Goal: Information Seeking & Learning: Compare options

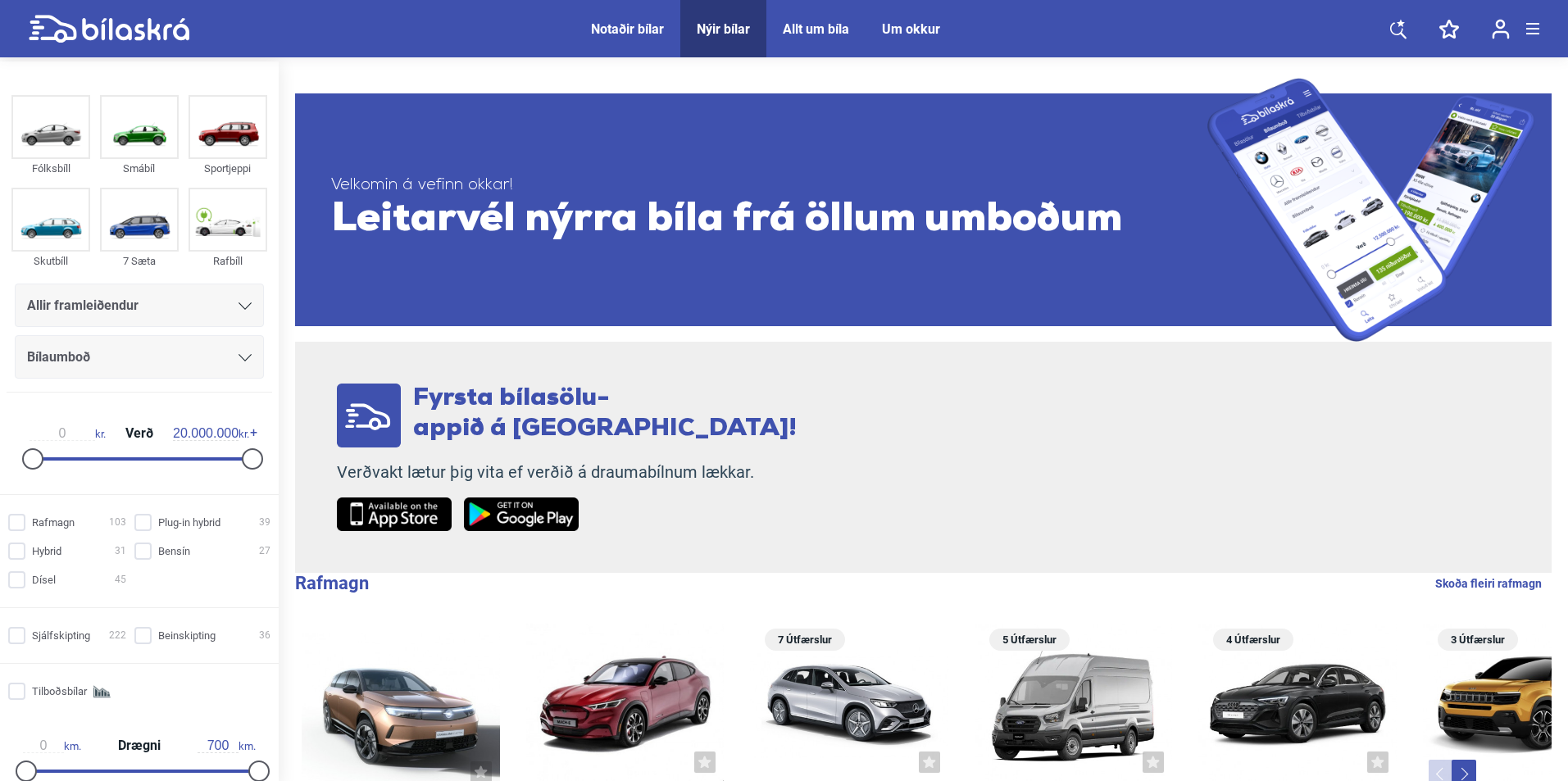
click at [188, 308] on div "Allir framleiðendur" at bounding box center [140, 306] width 224 height 23
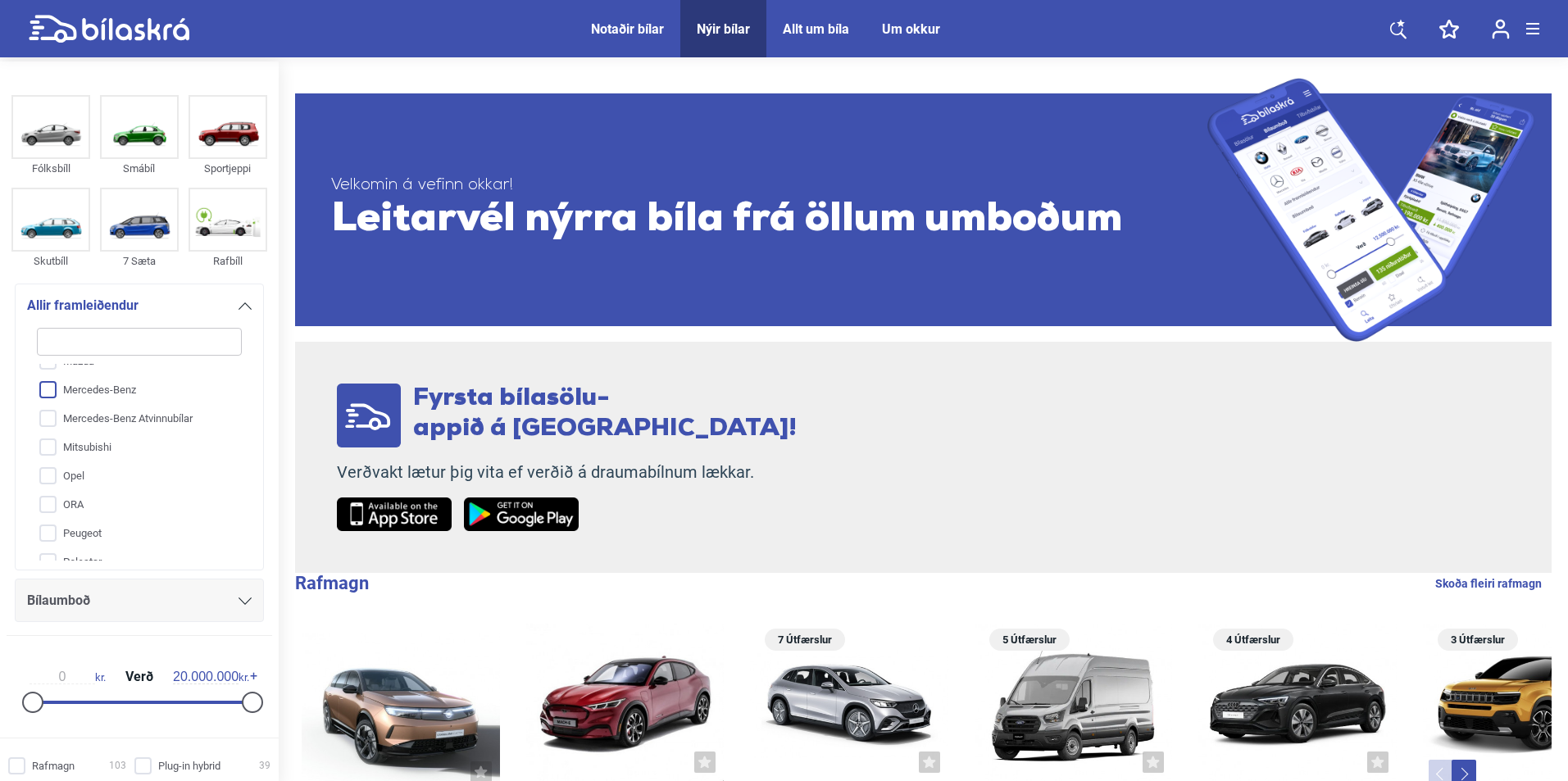
scroll to position [419, 0]
click at [101, 451] on input "Opel" at bounding box center [129, 448] width 207 height 28
checkbox input "true"
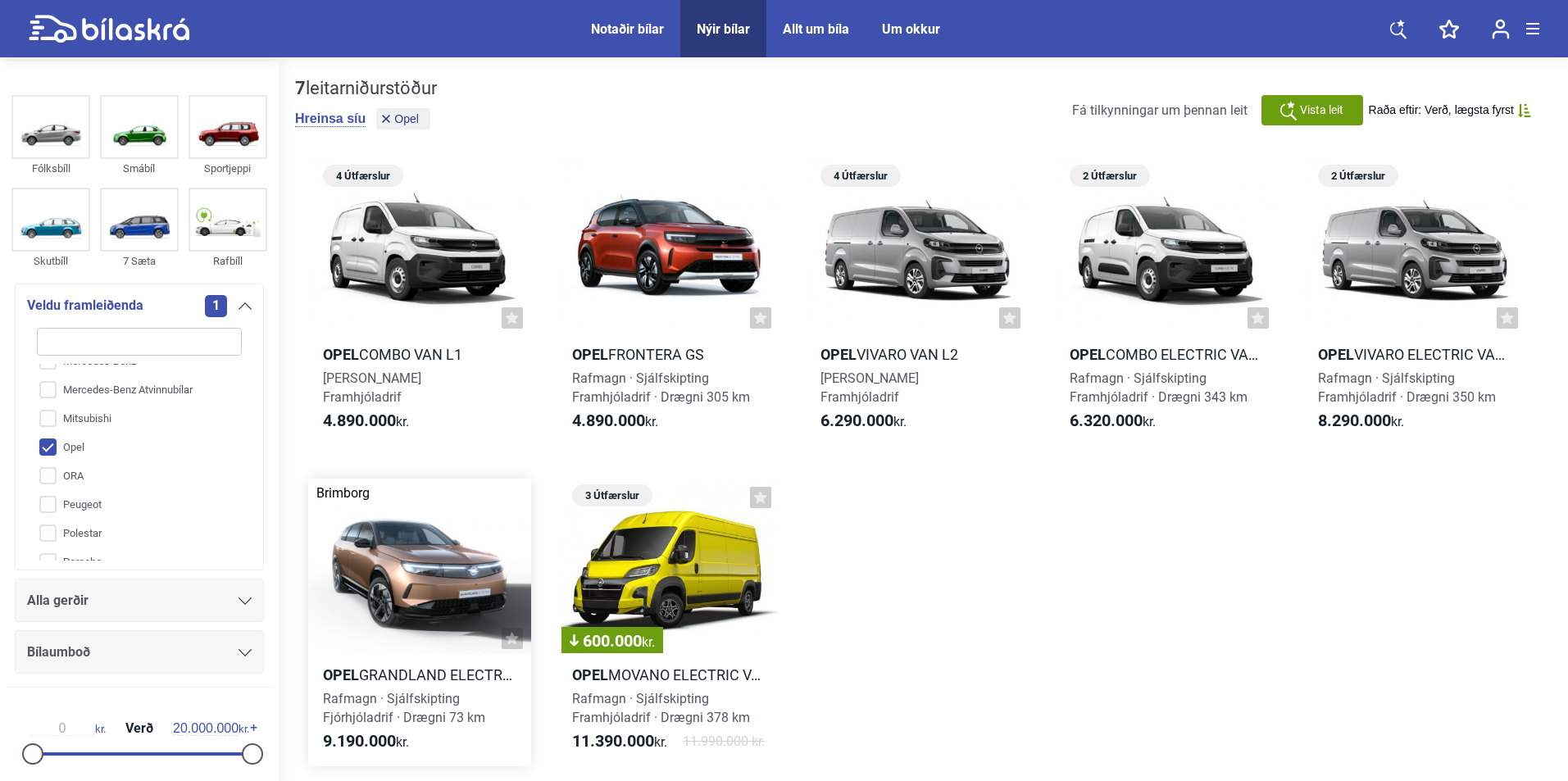
click at [415, 602] on div at bounding box center [420, 567] width 223 height 178
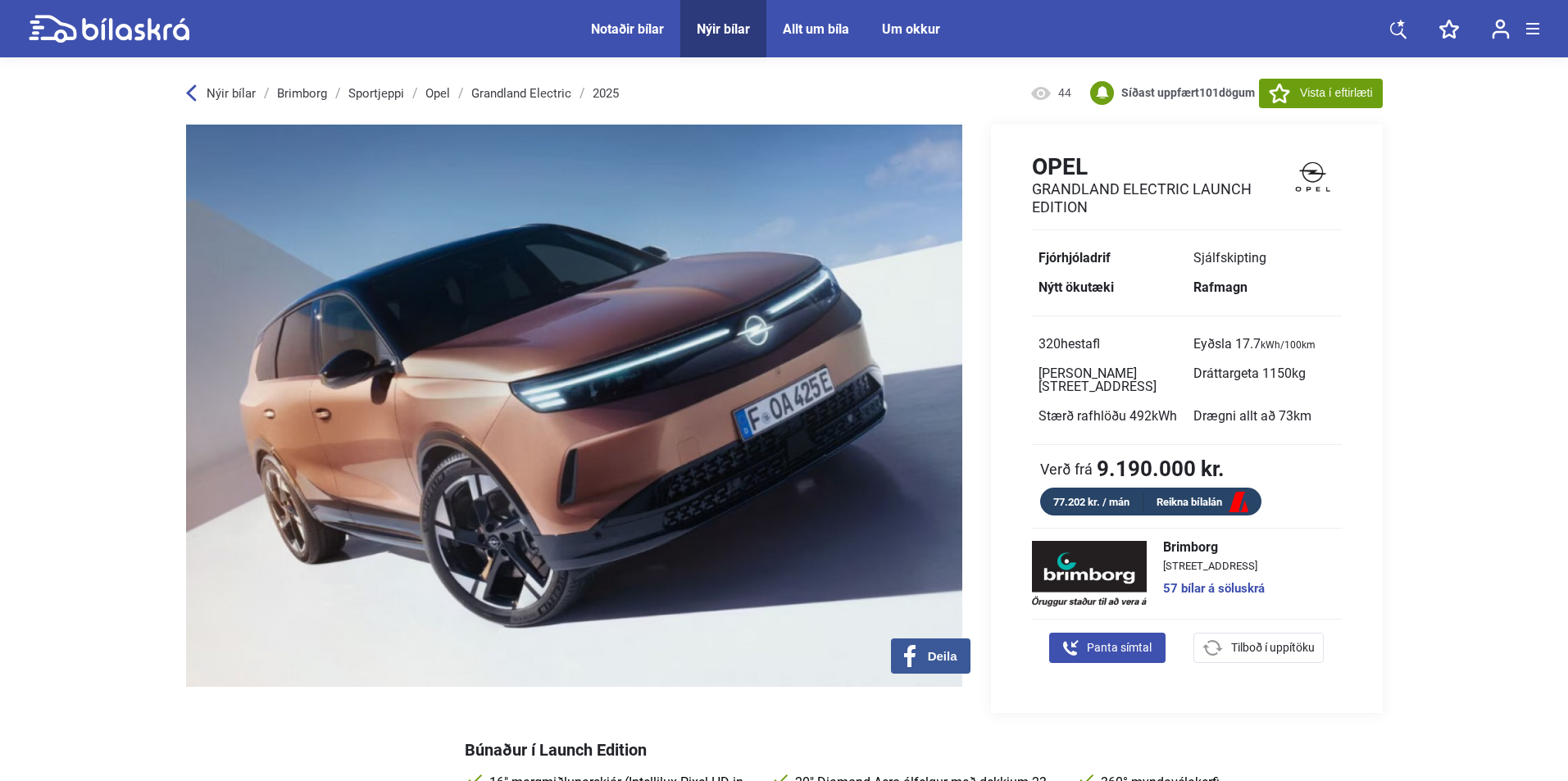
click at [423, 83] on div "Nýir bílar Brimborg Sportjeppi Opel Grandland Electric 2025 44 Síðast uppfært 1…" at bounding box center [784, 93] width 1197 height 63
click at [435, 92] on link "Opel" at bounding box center [438, 93] width 25 height 13
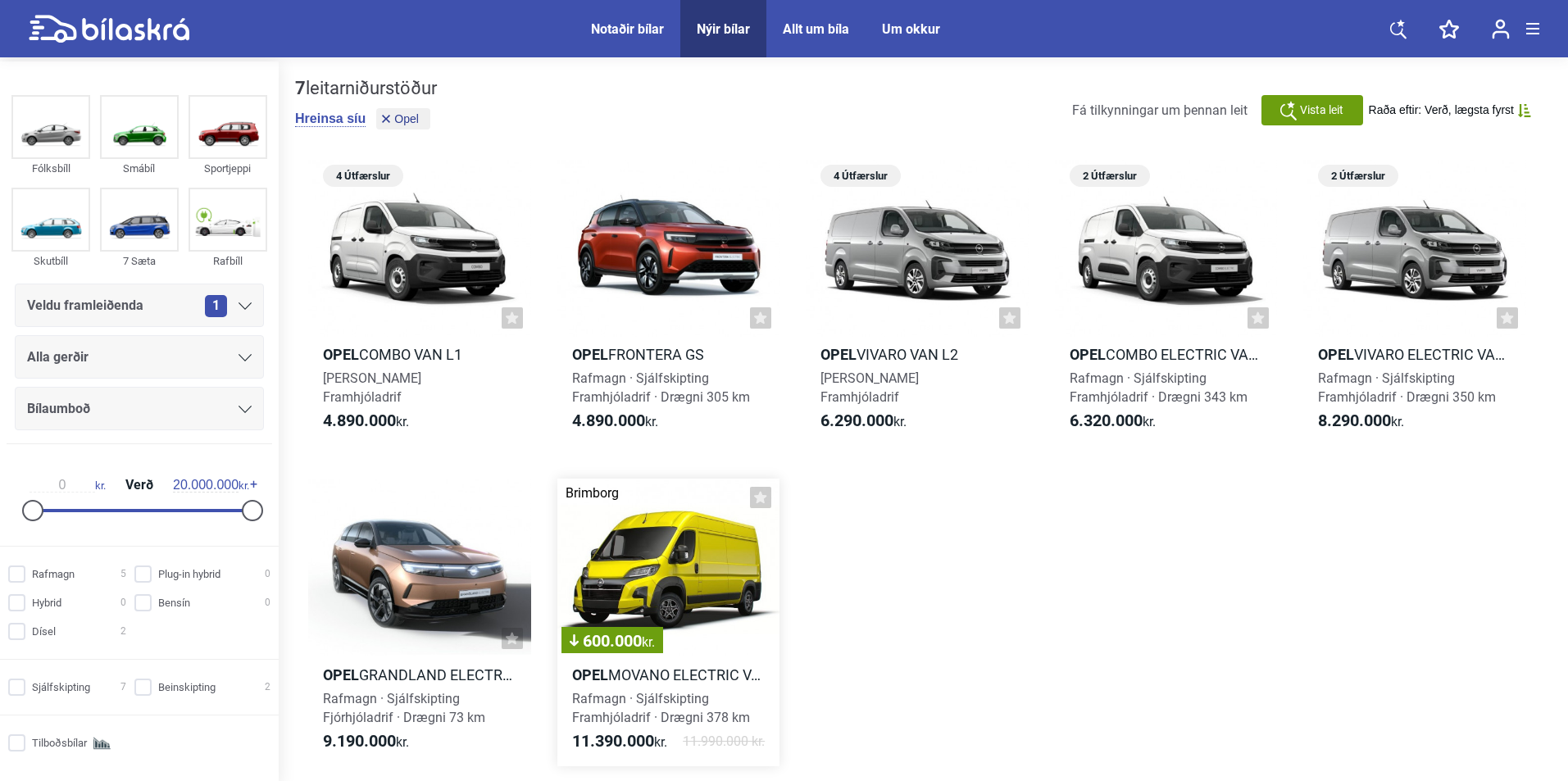
click at [637, 562] on div "600.000 kr." at bounding box center [669, 567] width 223 height 178
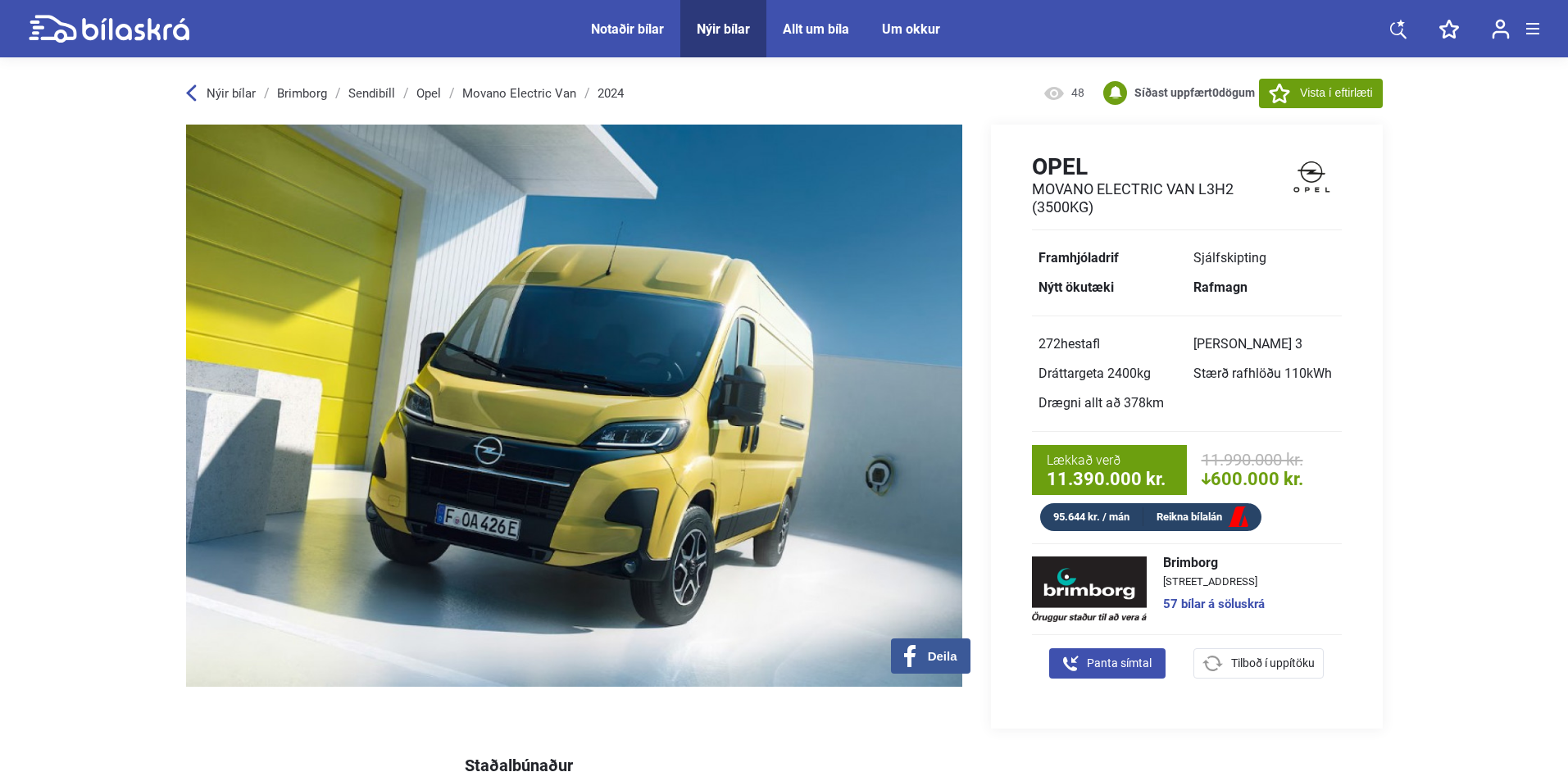
click at [725, 27] on div "Nýir bílar" at bounding box center [723, 29] width 53 height 16
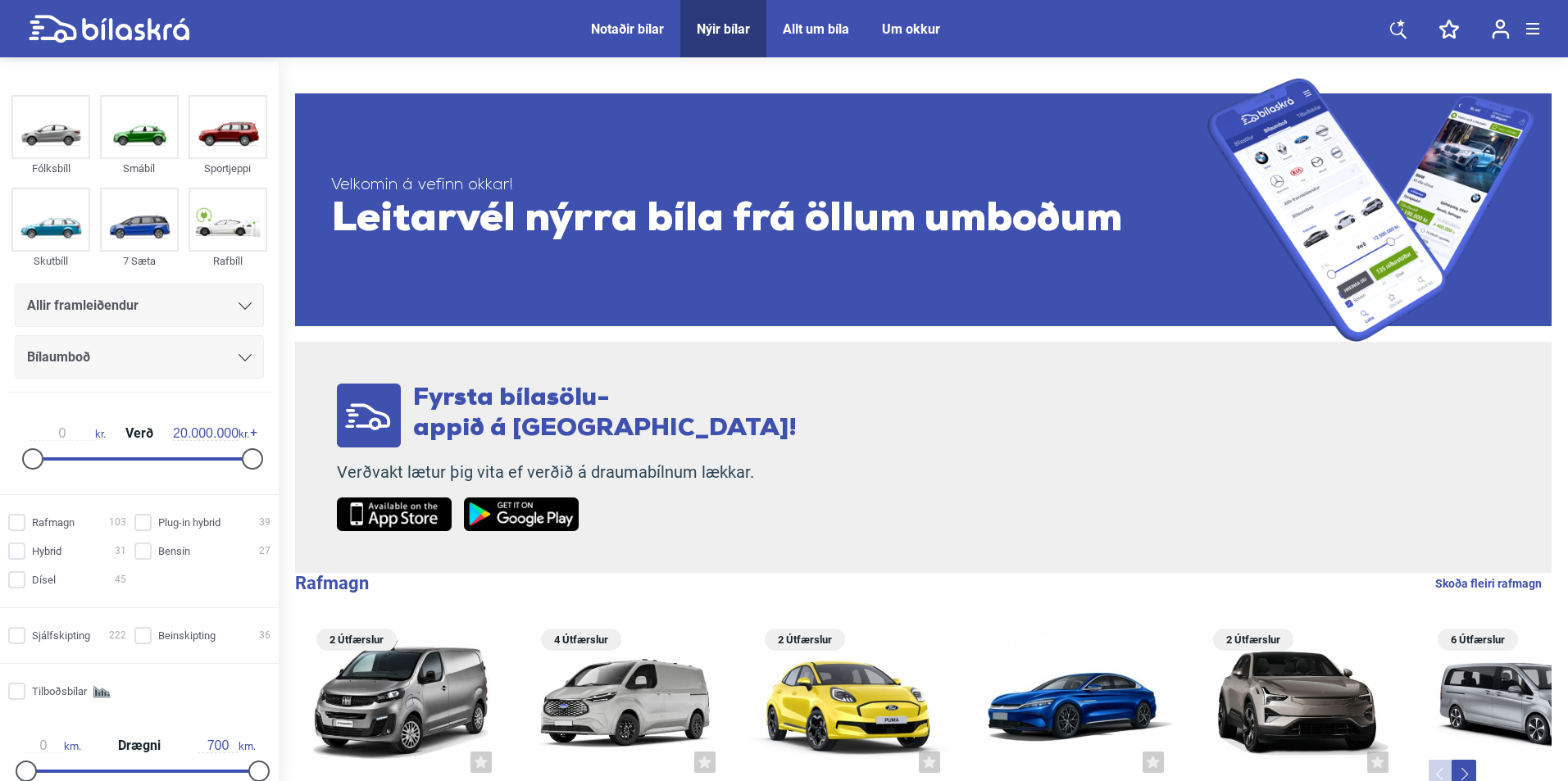
click at [132, 301] on span "Allir framleiðendur" at bounding box center [83, 306] width 111 height 23
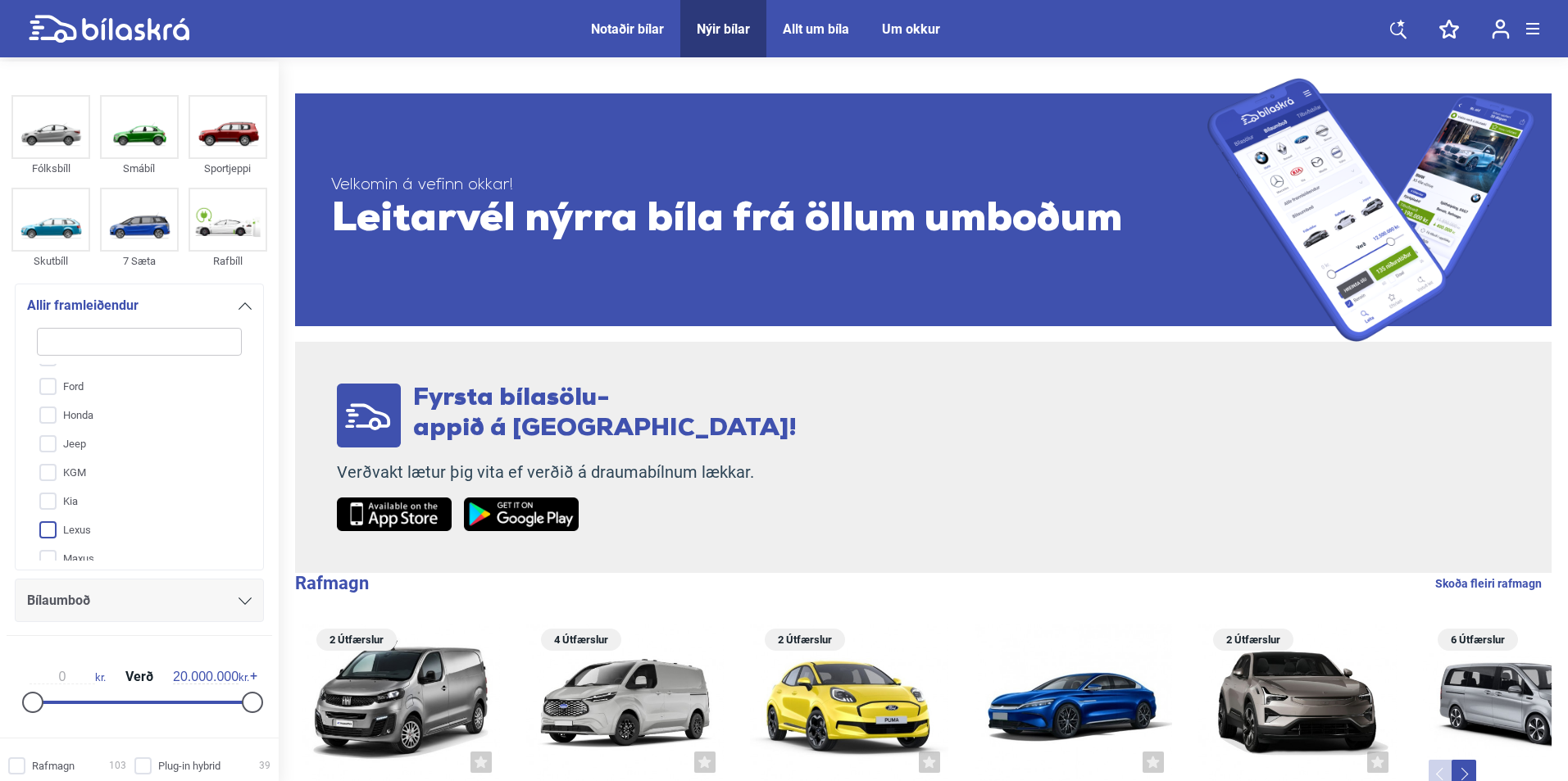
scroll to position [246, 0]
click at [110, 498] on input "Mazda" at bounding box center [129, 506] width 207 height 28
checkbox input "true"
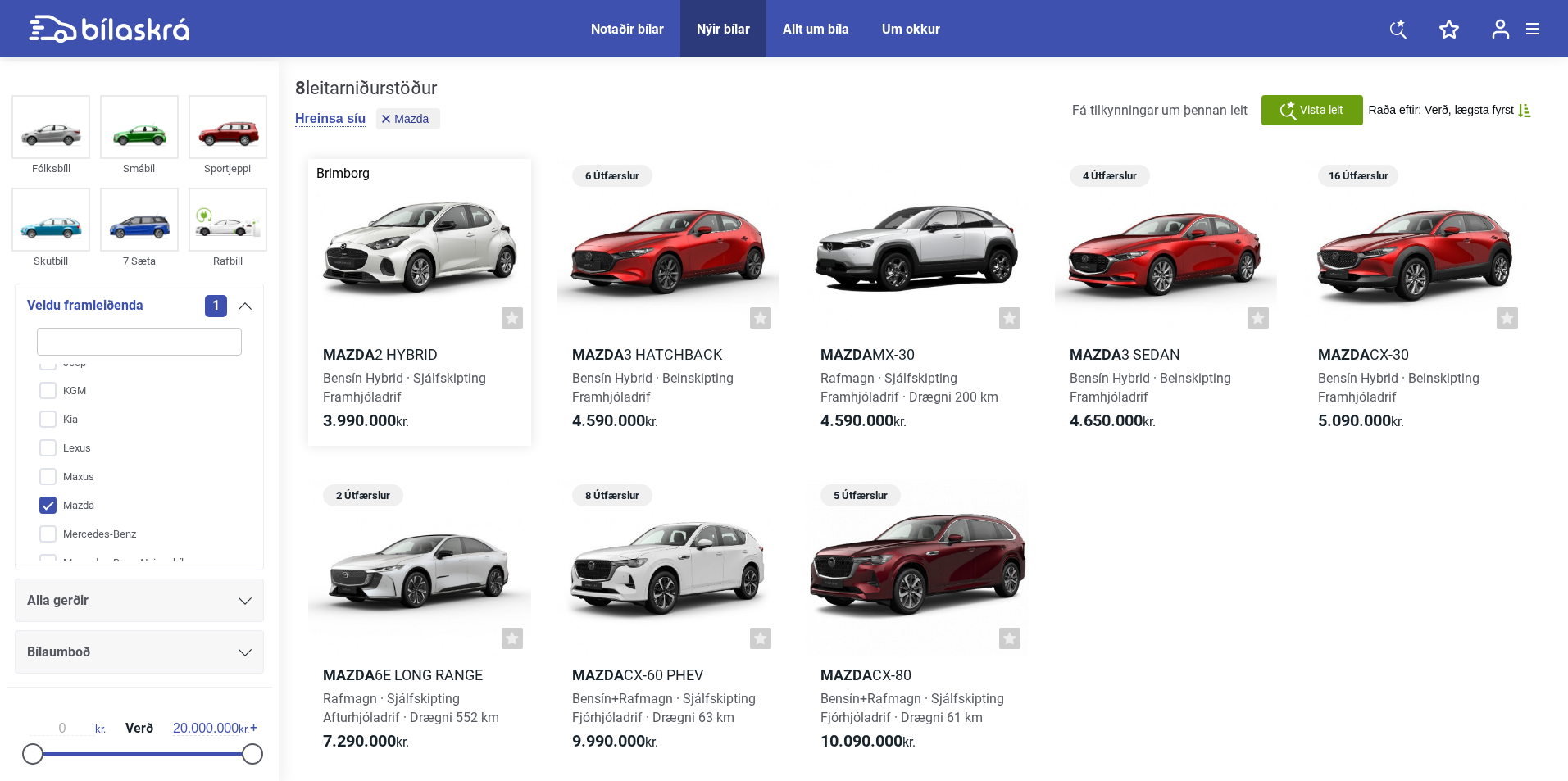
click at [389, 255] on div at bounding box center [420, 247] width 223 height 178
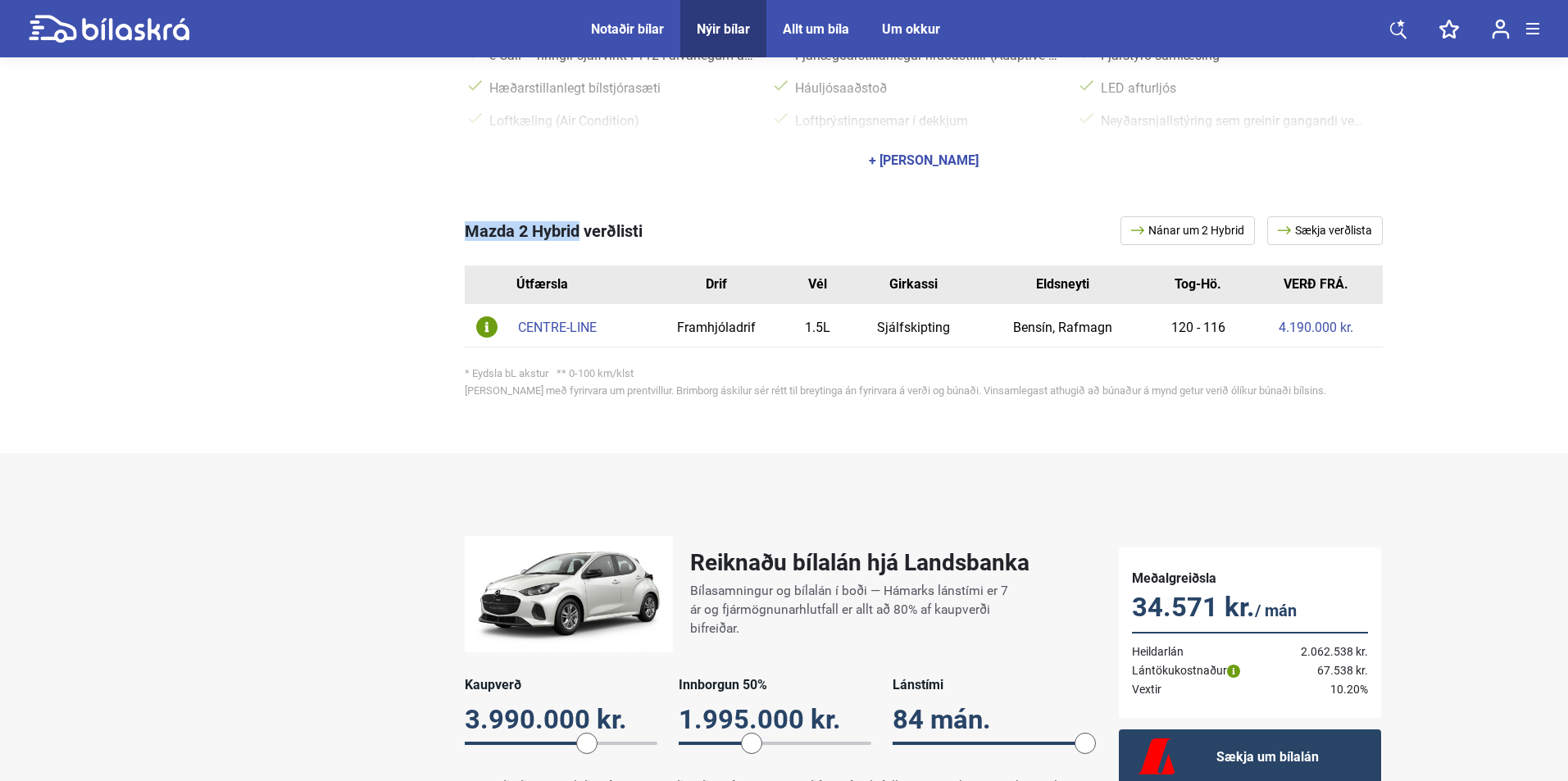
drag, startPoint x: 469, startPoint y: 217, endPoint x: 581, endPoint y: 213, distance: 112.1
click at [581, 222] on span "Mazda 2 Hybrid verðlisti" at bounding box center [553, 231] width 178 height 19
copy span "Mazda 2 Hybrid"
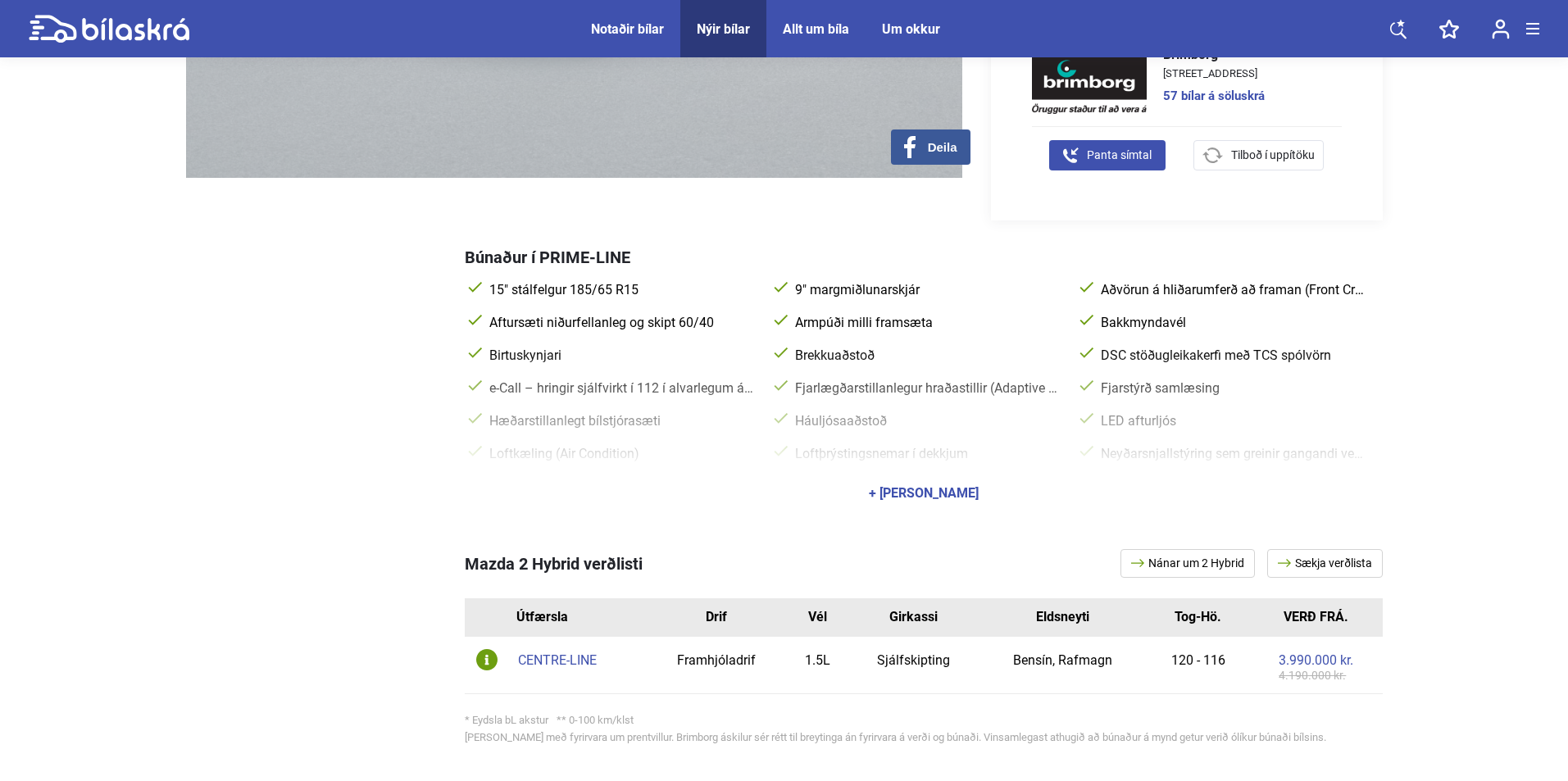
scroll to position [656, 0]
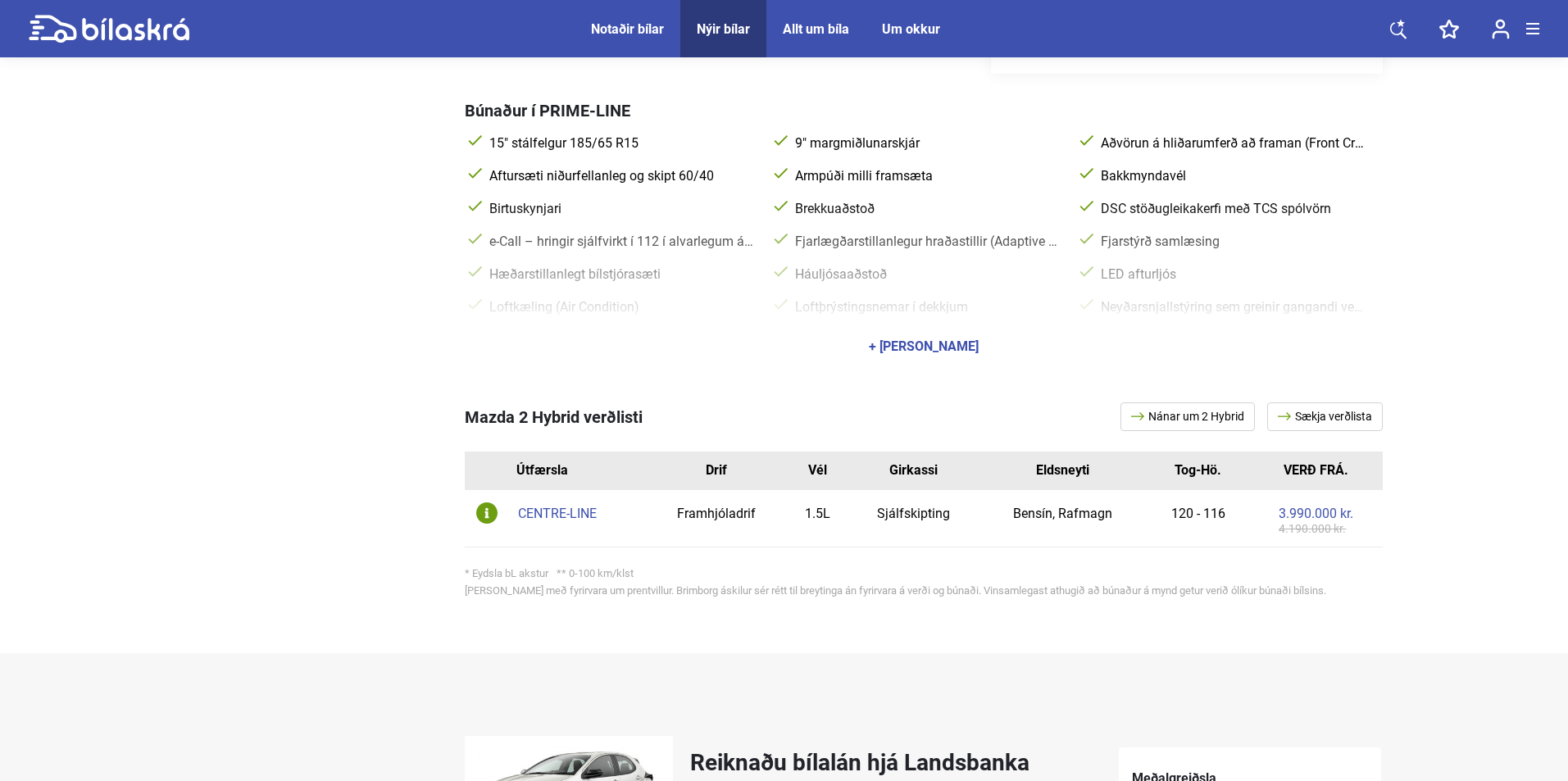
click at [901, 340] on div "+ [PERSON_NAME]" at bounding box center [924, 346] width 110 height 13
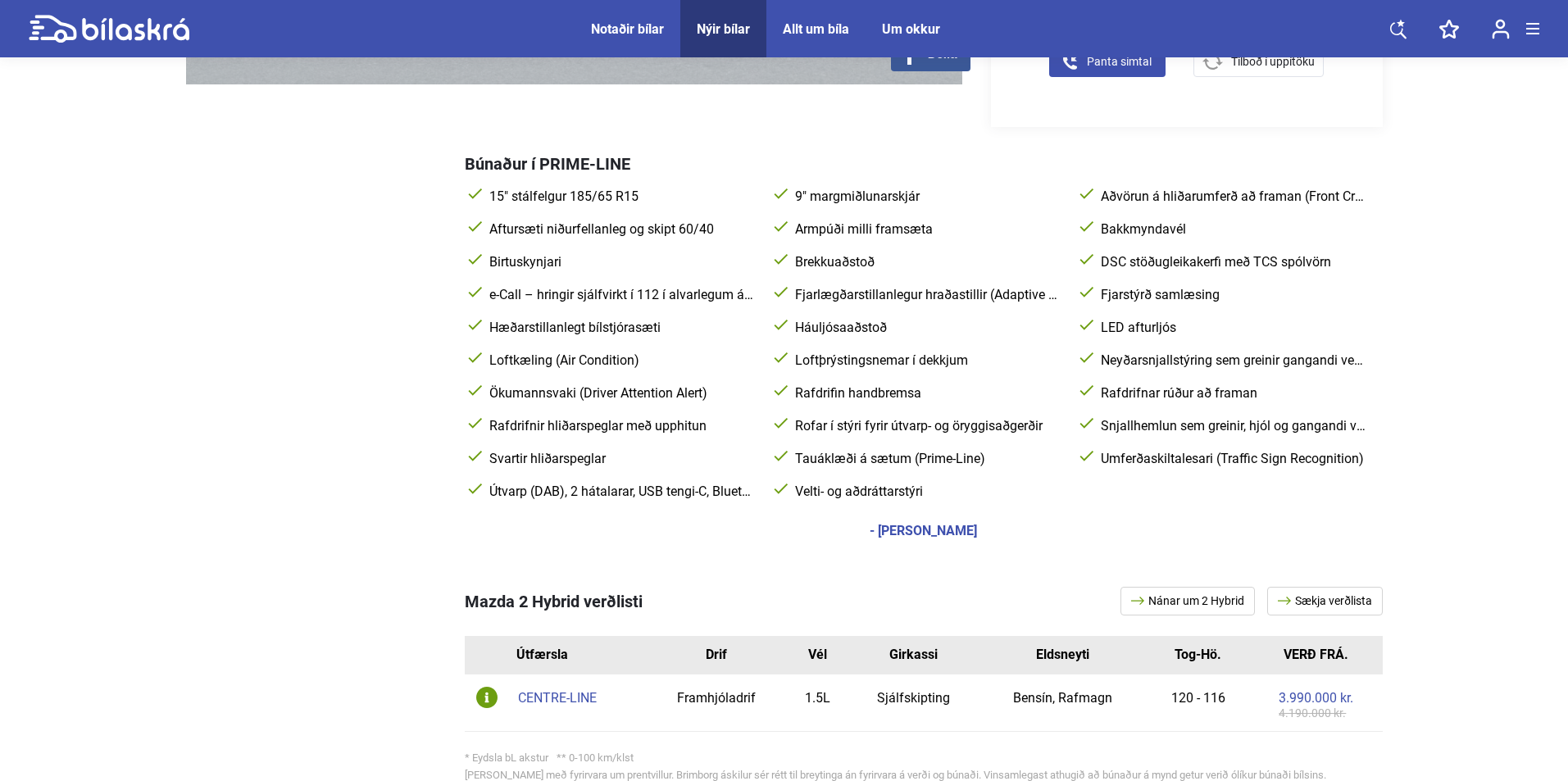
scroll to position [574, 0]
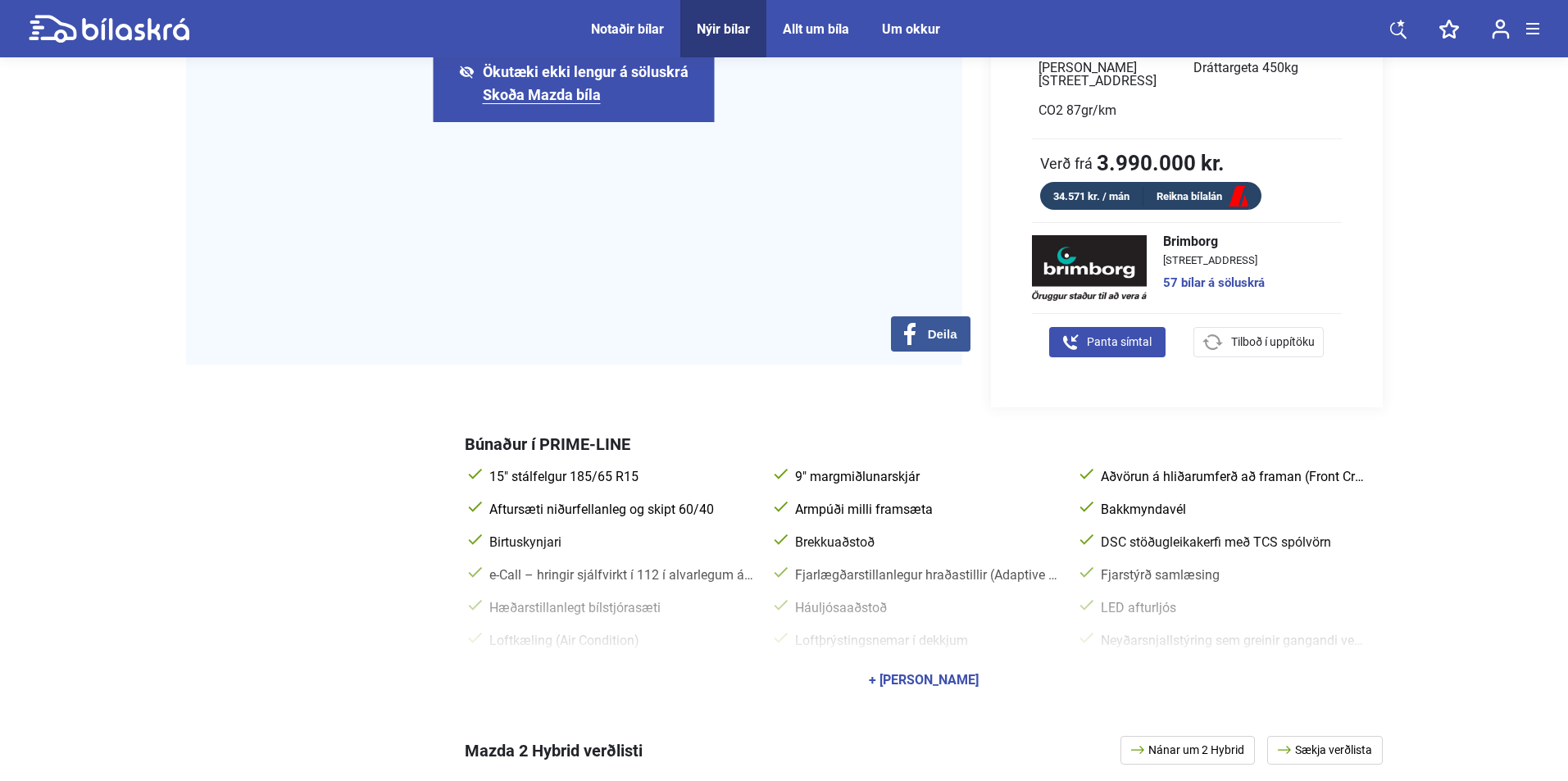
scroll to position [492, 0]
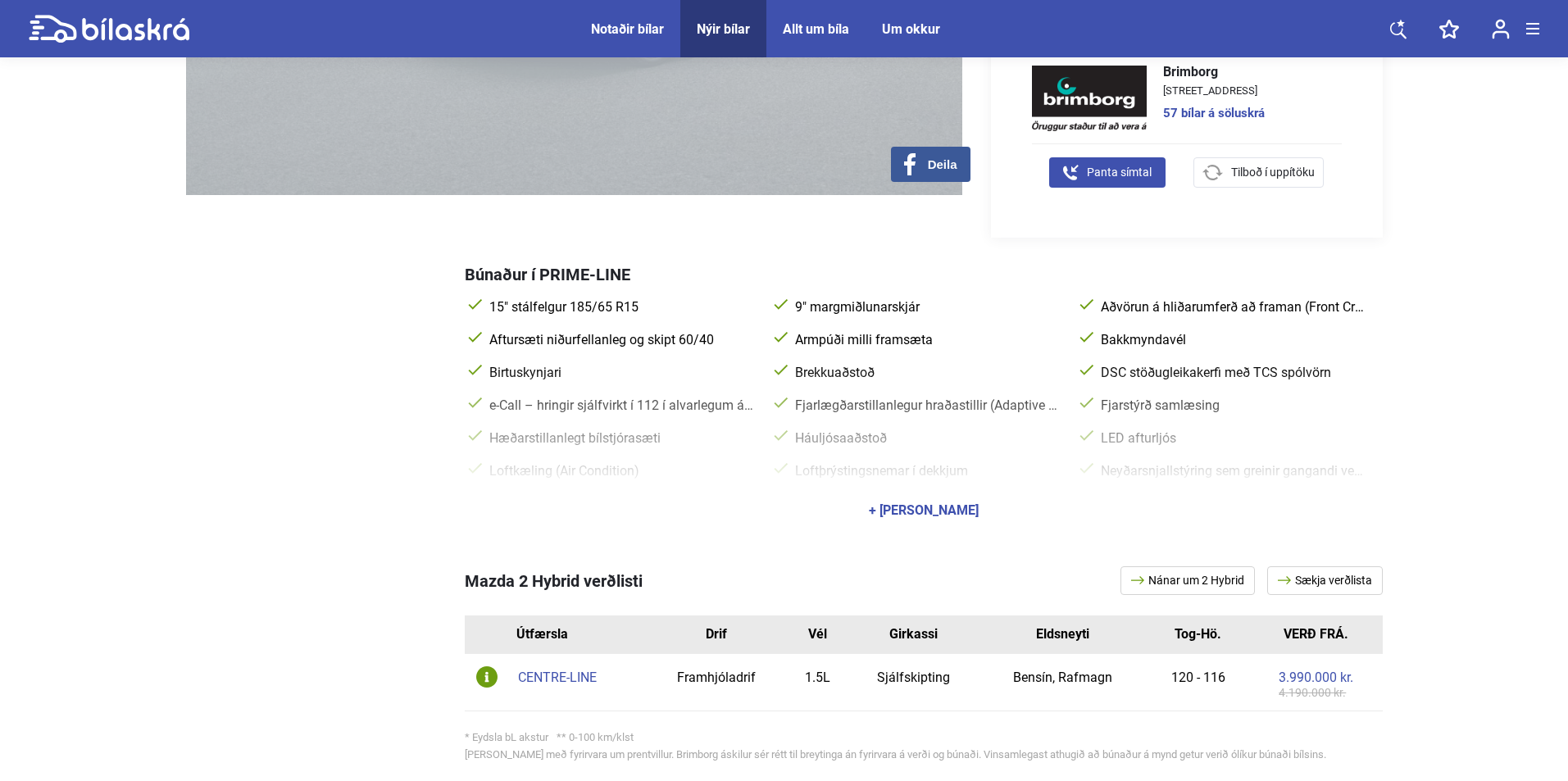
click at [595, 671] on div "CENTRE-LINE" at bounding box center [579, 678] width 122 height 13
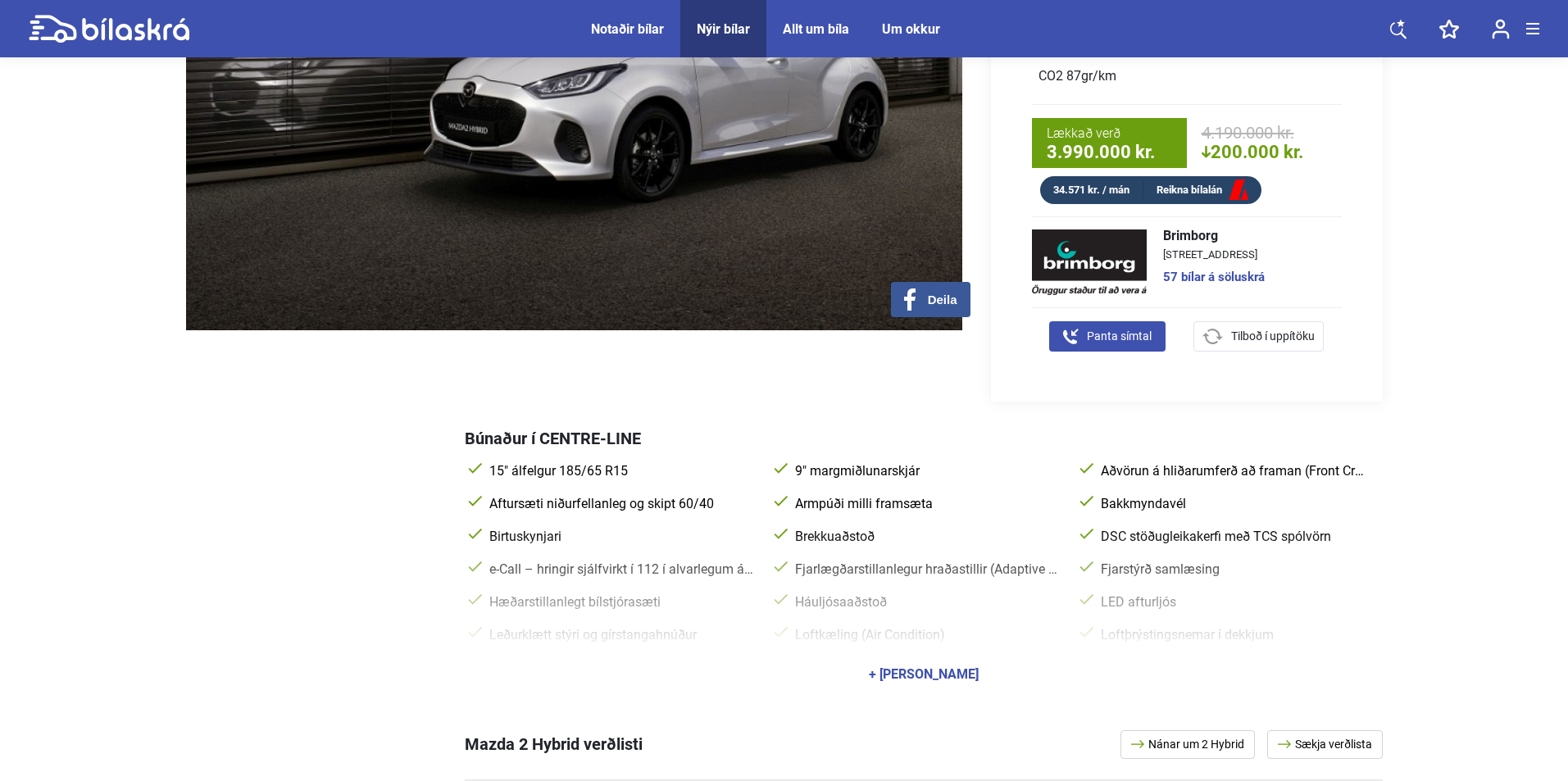
scroll to position [328, 0]
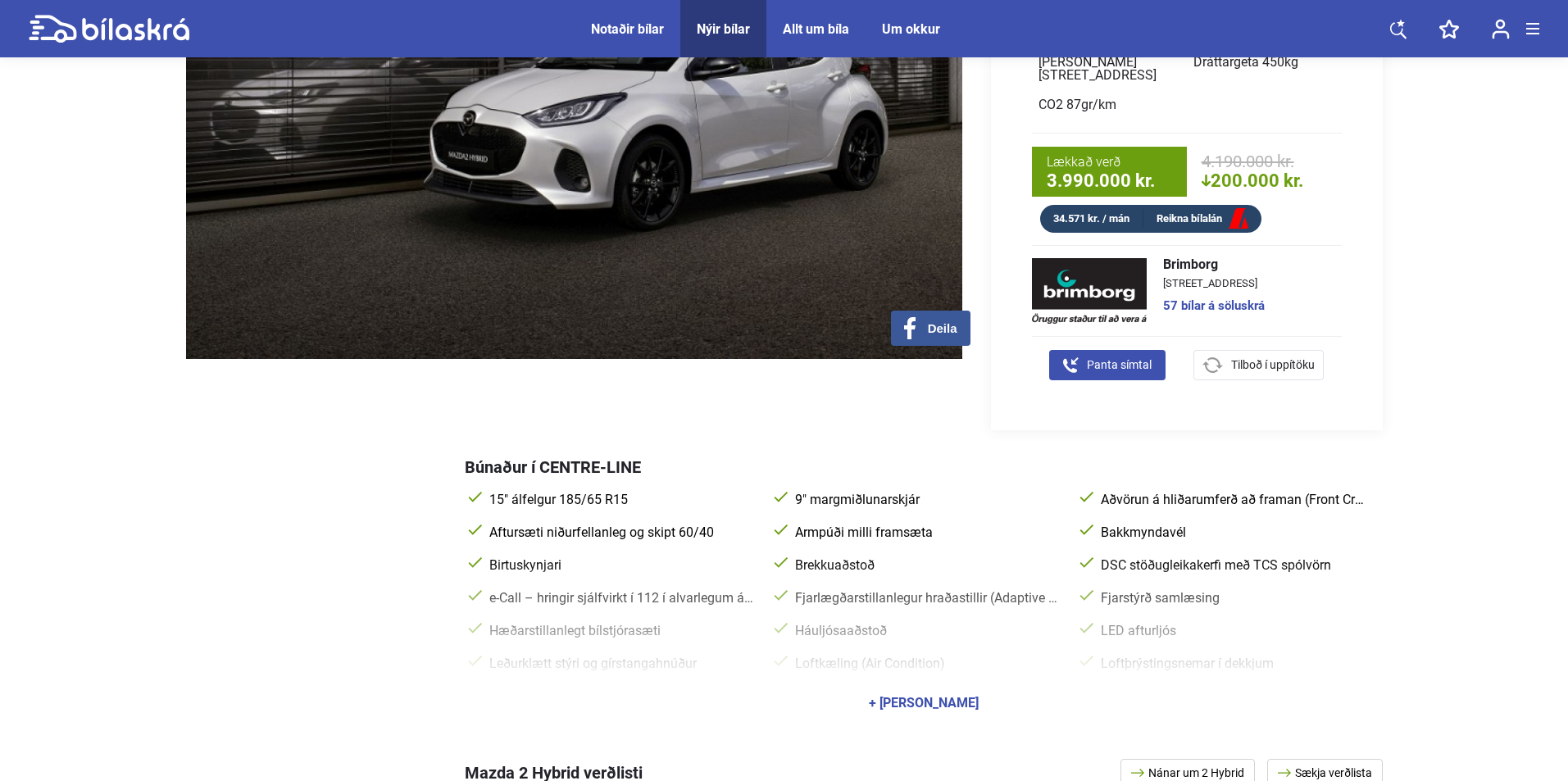
click at [964, 697] on div "+ [PERSON_NAME]" at bounding box center [924, 703] width 110 height 13
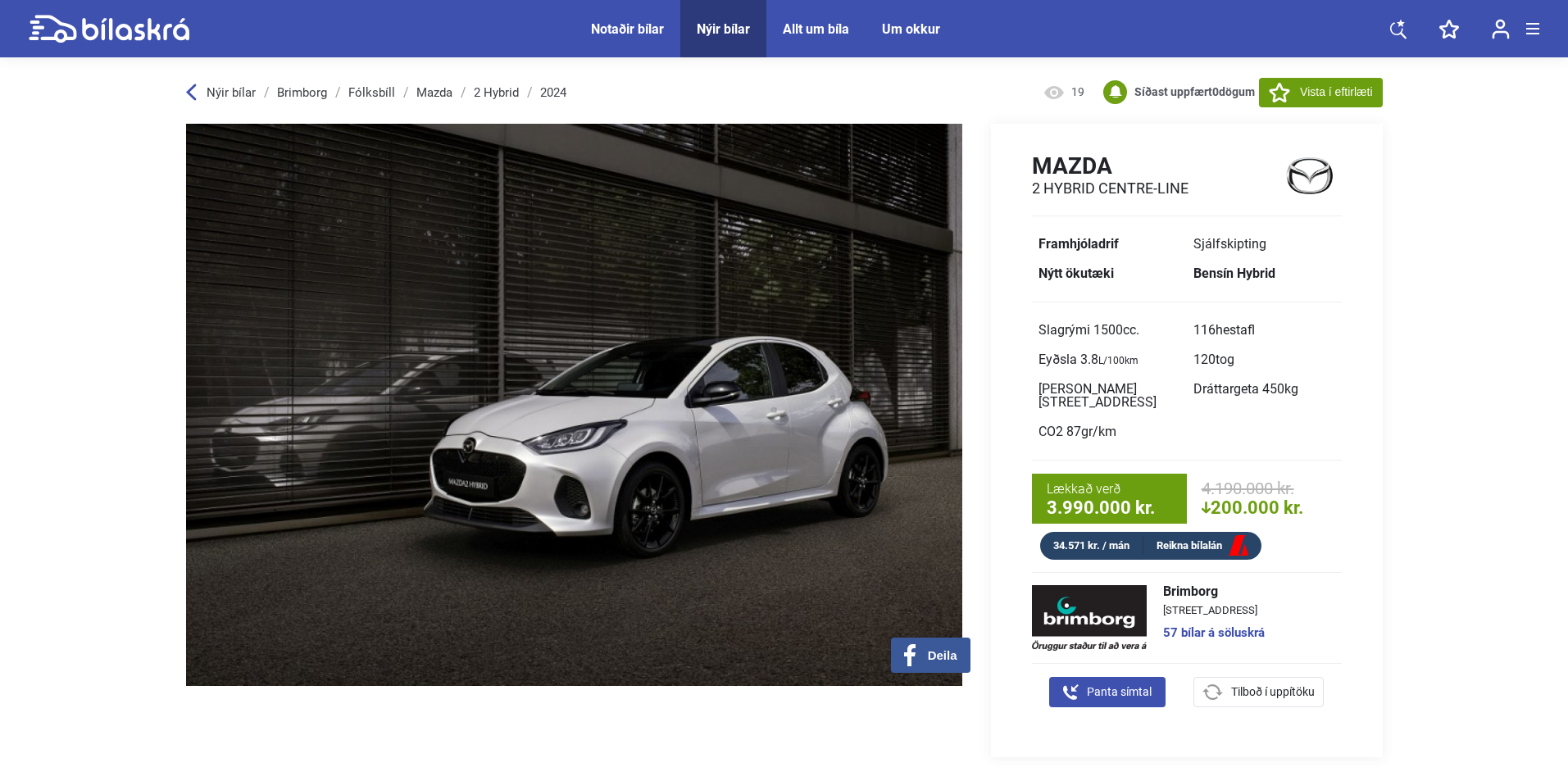
scroll to position [0, 0]
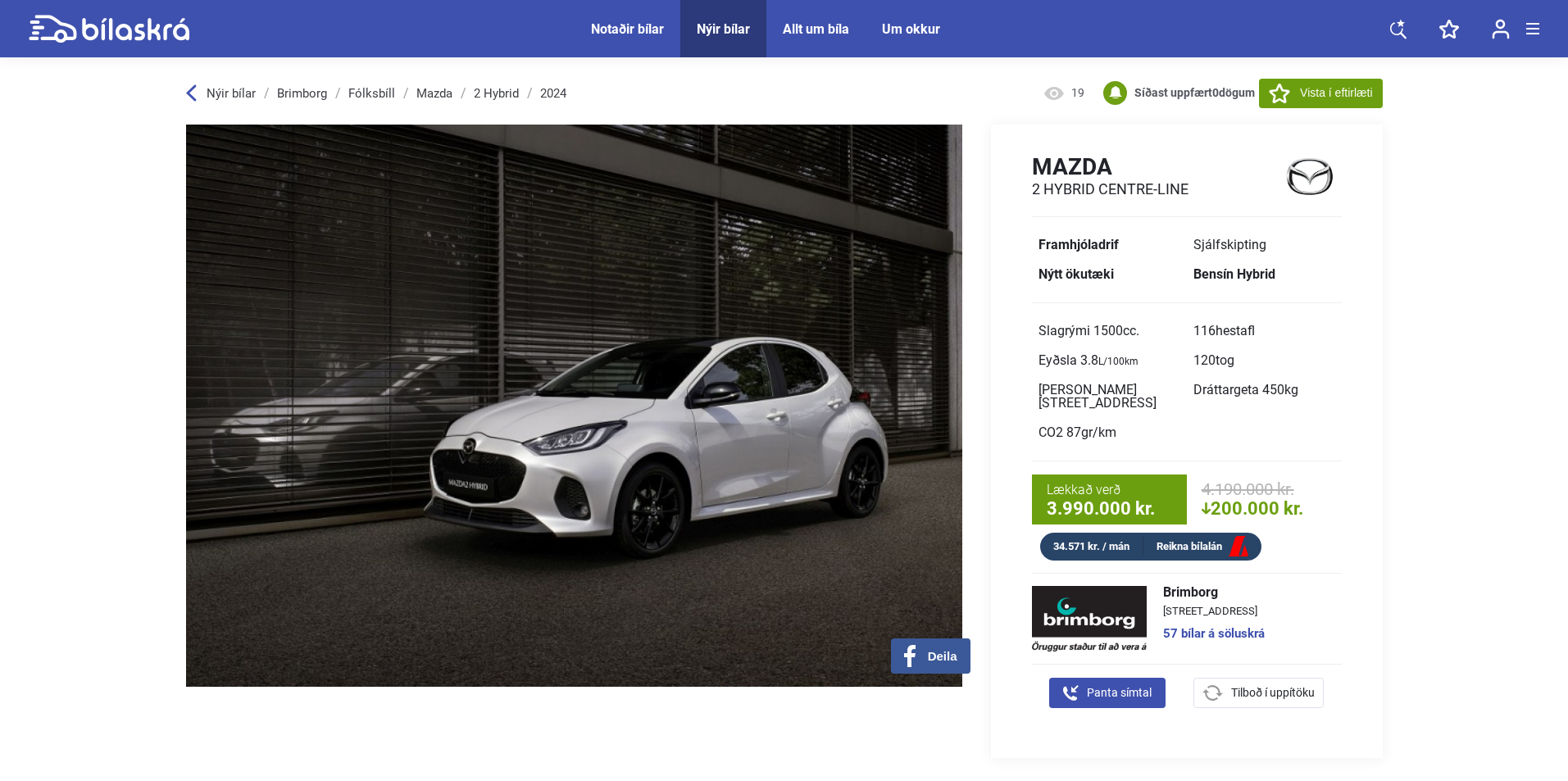
click at [724, 30] on div "Nýir bílar" at bounding box center [723, 29] width 53 height 16
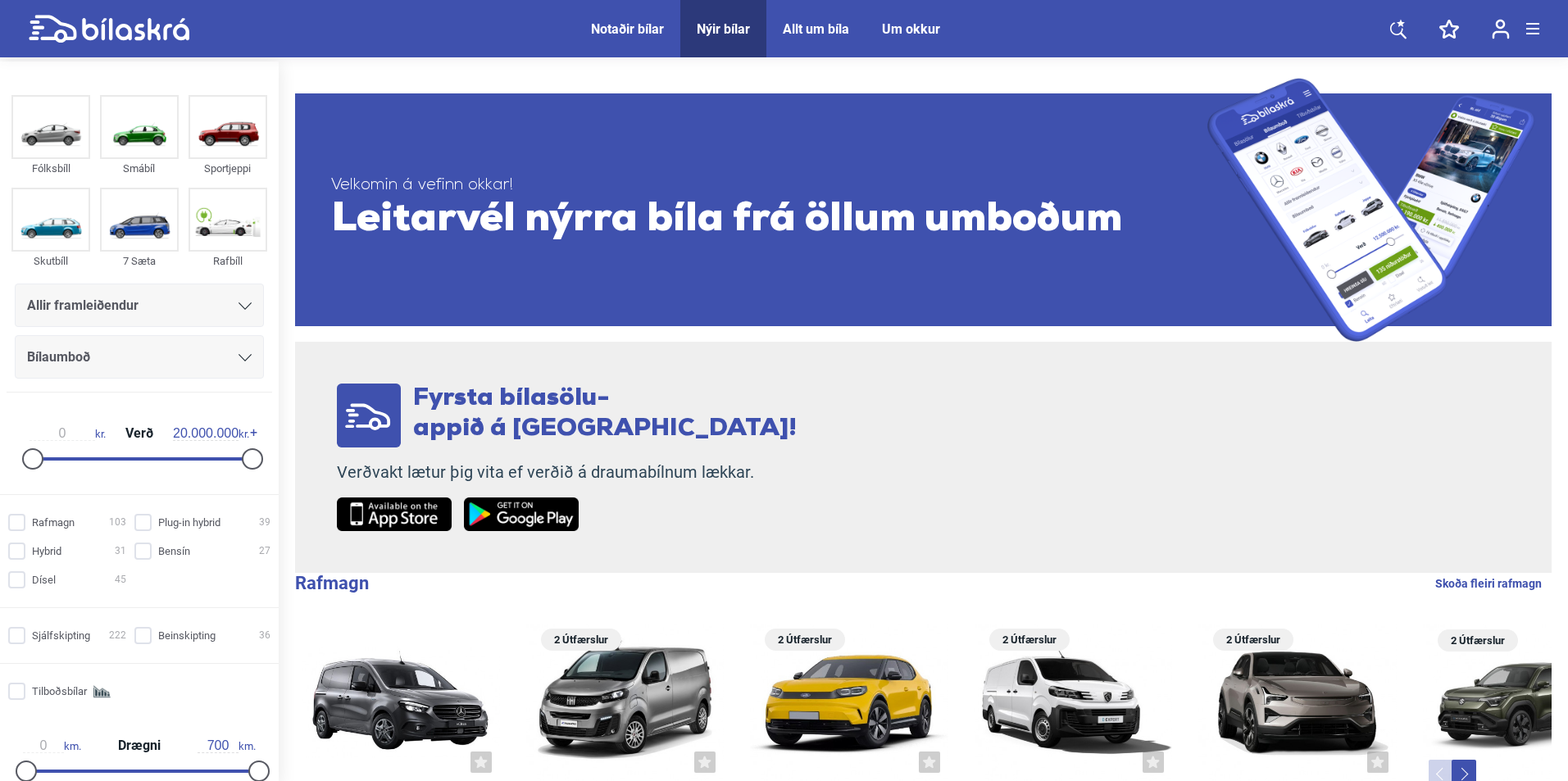
click at [162, 300] on div "Allir framleiðendur" at bounding box center [140, 306] width 224 height 23
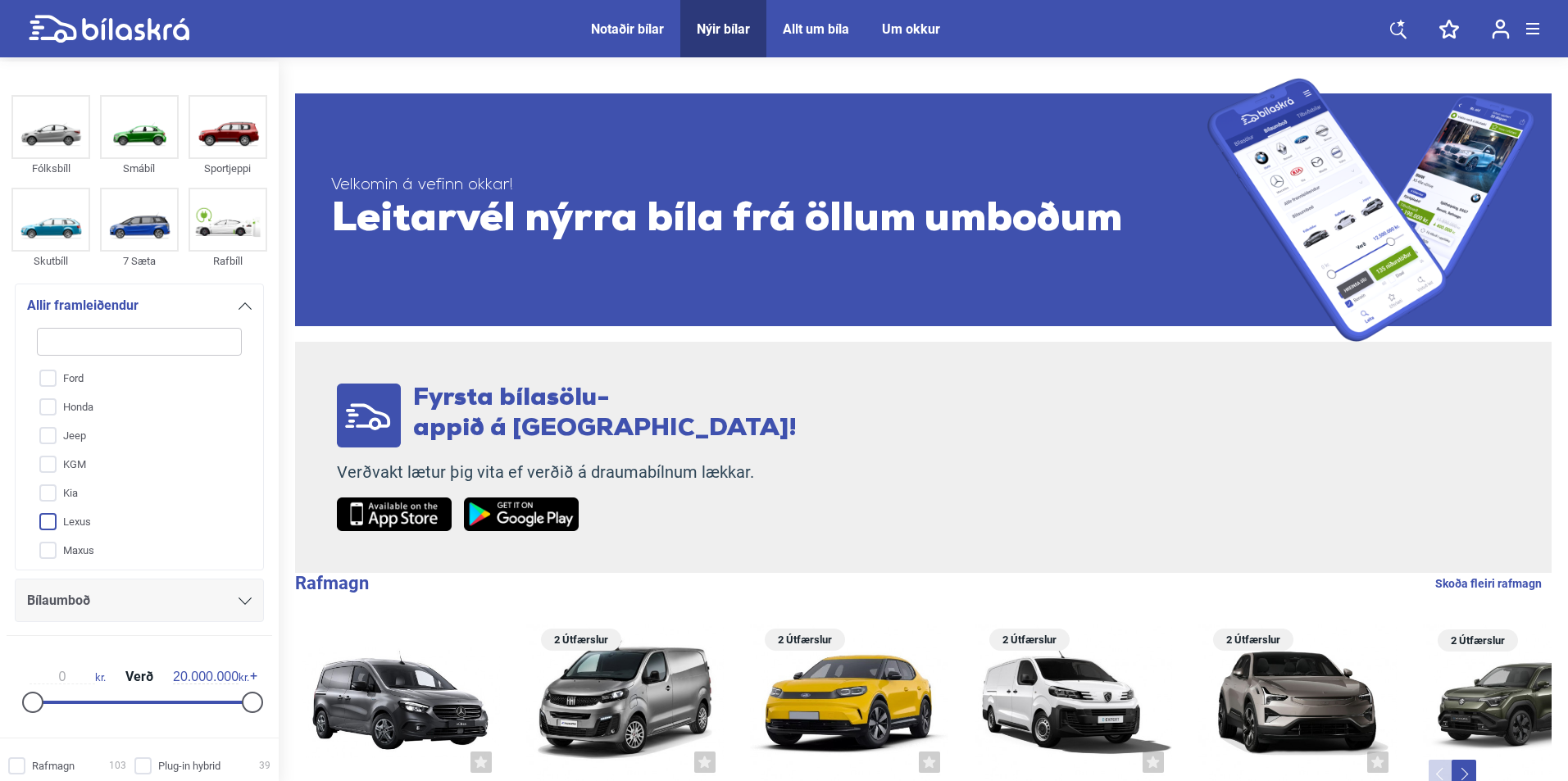
scroll to position [132, 0]
click at [50, 472] on input "Jeep" at bounding box center [129, 476] width 207 height 28
checkbox input "true"
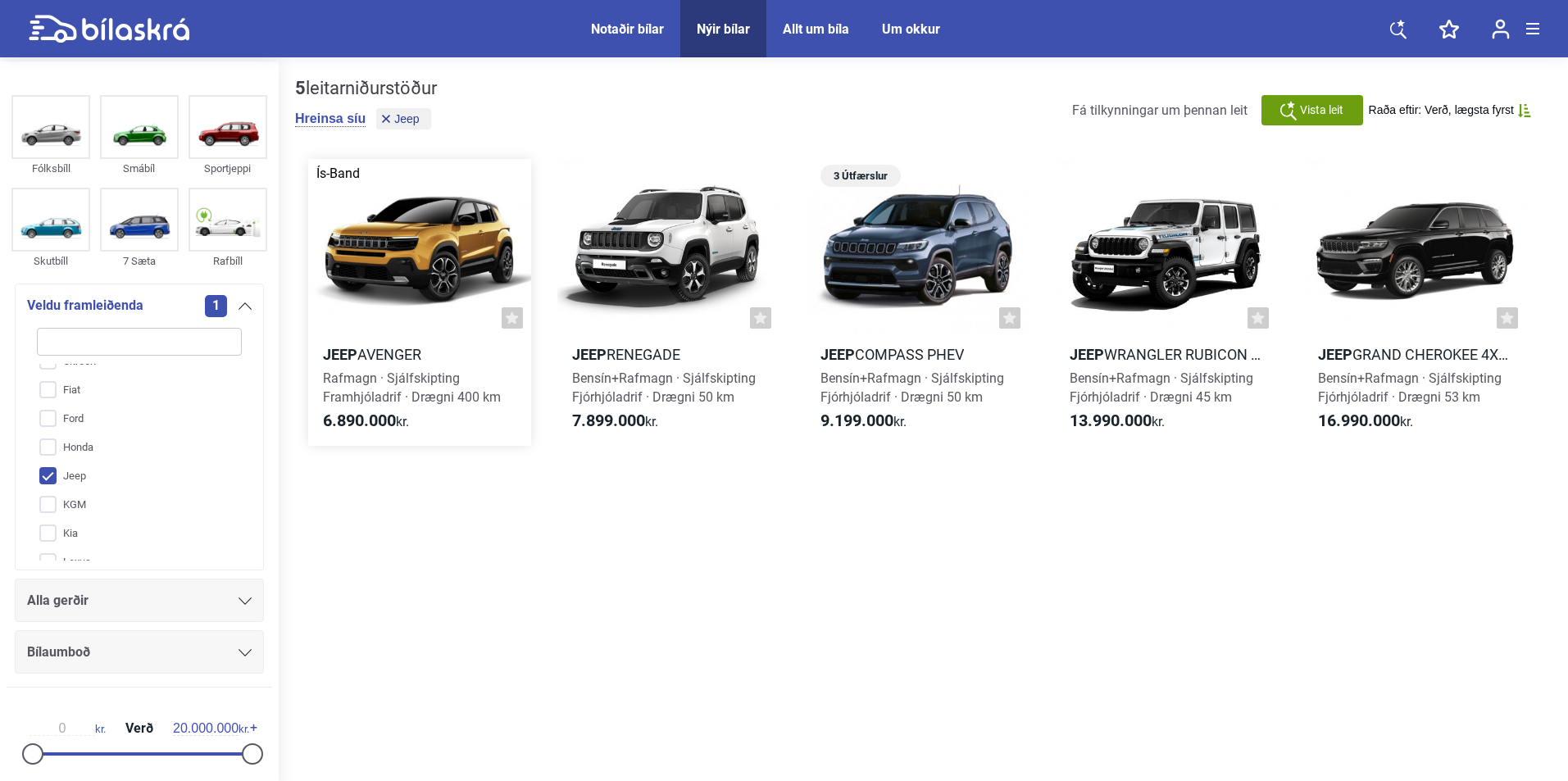
click at [420, 288] on div at bounding box center [420, 247] width 223 height 178
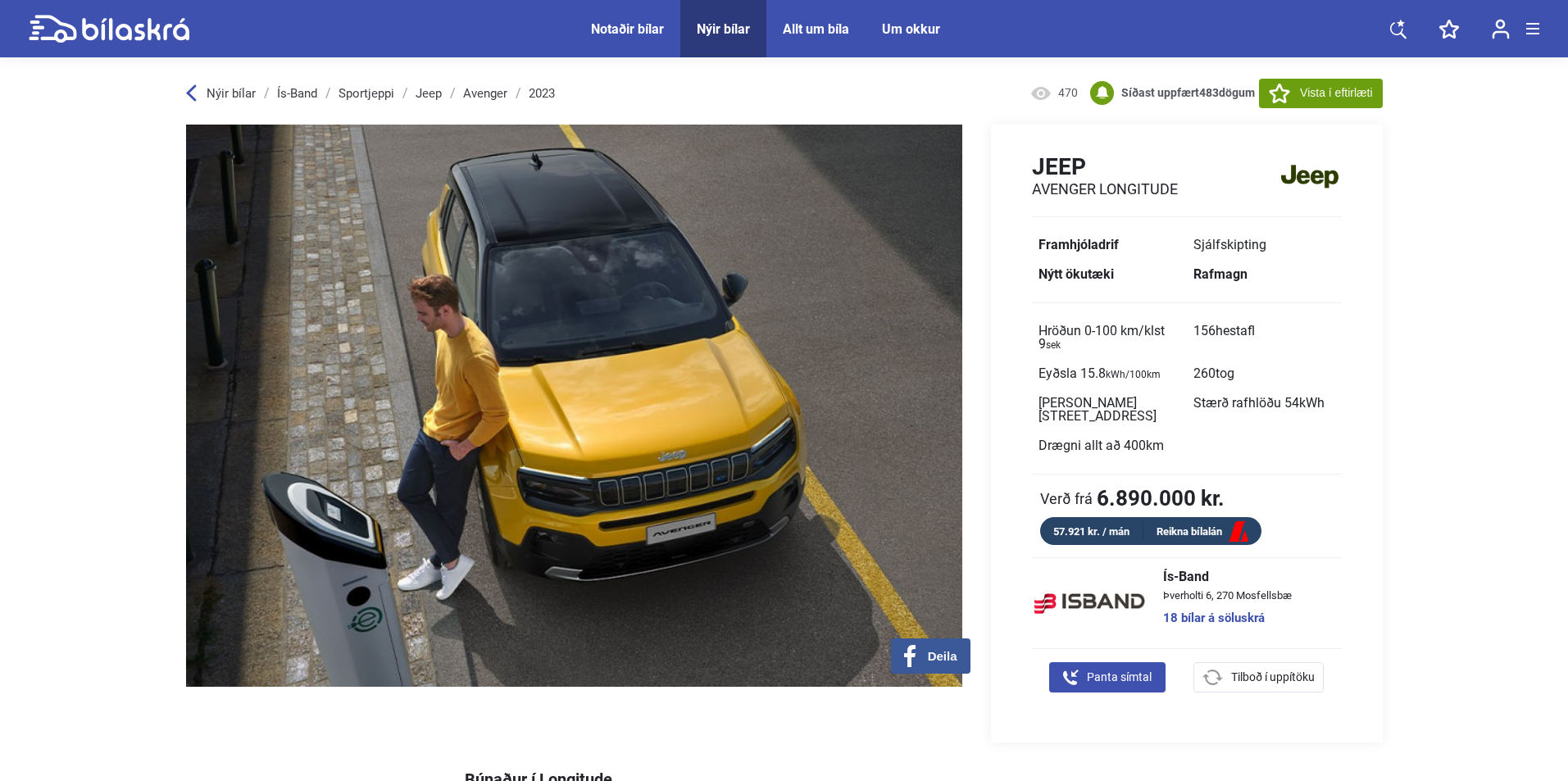
click at [420, 100] on link "Jeep" at bounding box center [429, 93] width 27 height 13
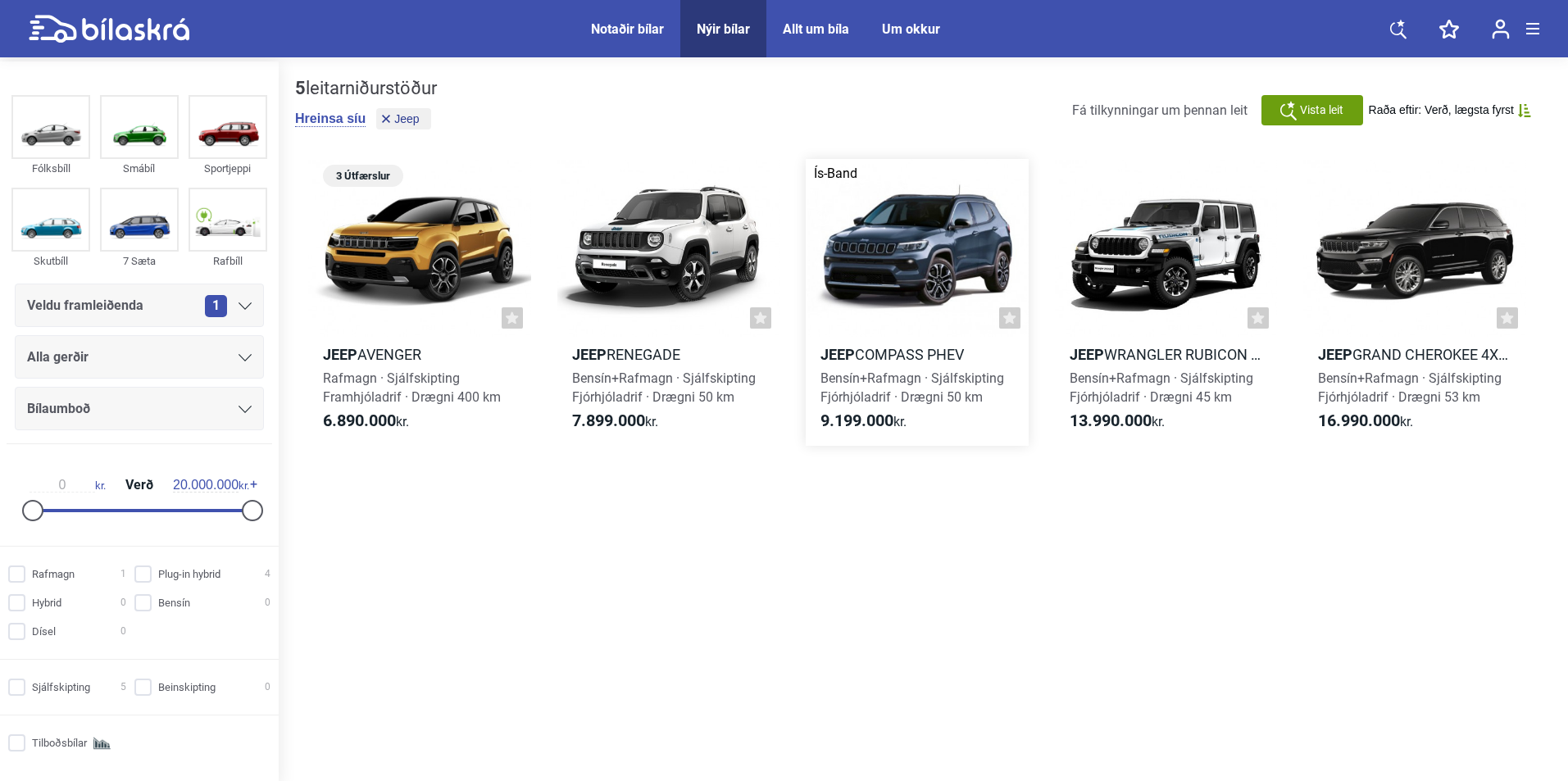
click at [928, 269] on div at bounding box center [917, 247] width 223 height 178
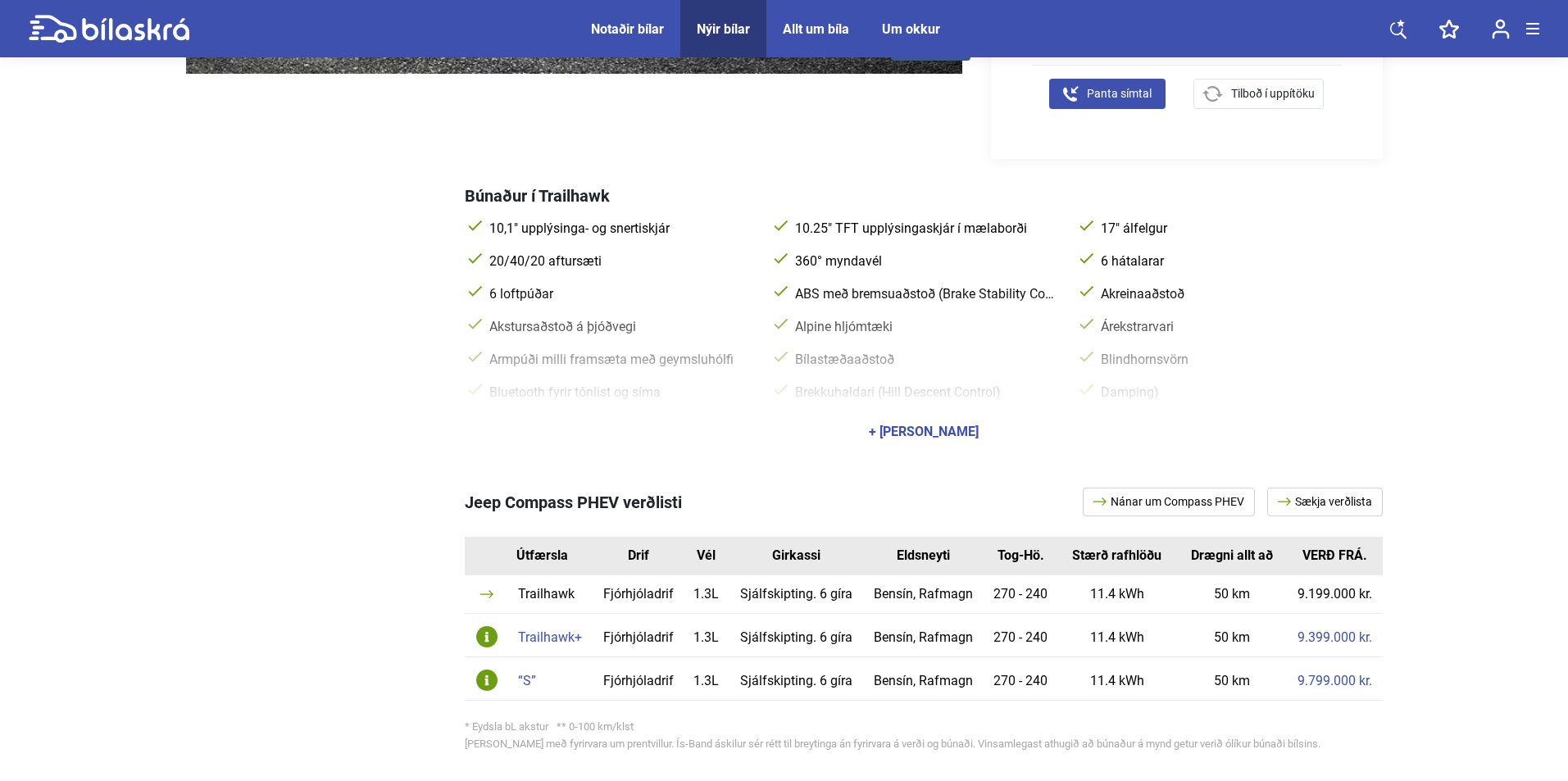
scroll to position [738, 0]
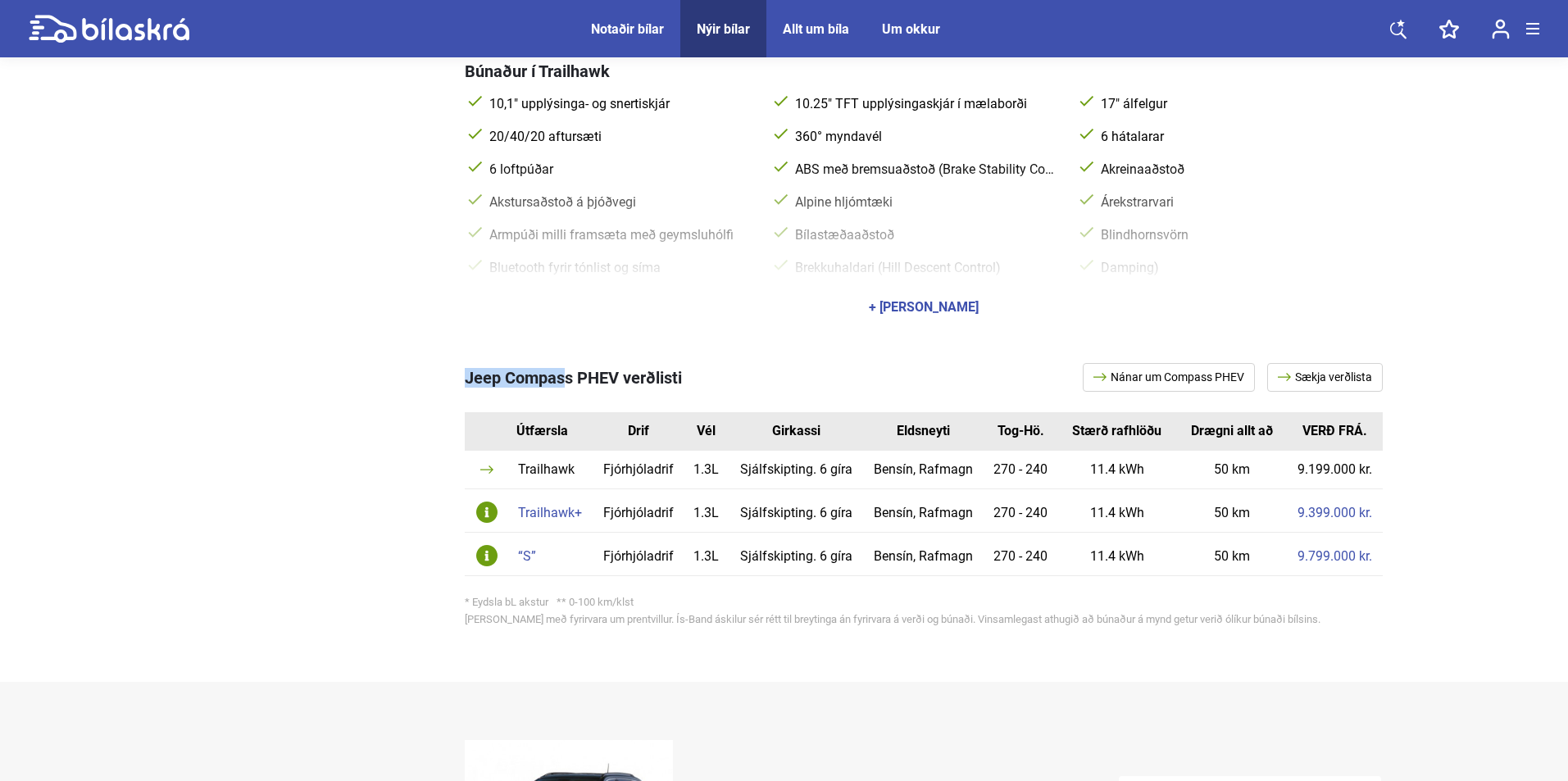
copy span "Jeep Compas"
copy span "Jeep Compass"
drag, startPoint x: 454, startPoint y: 382, endPoint x: 572, endPoint y: 383, distance: 118.0
click at [572, 383] on div "Jeep Compass PHEV verðlisti Nánar um Compass PHEV Sækja verðlista Útfærsla Drif…" at bounding box center [784, 498] width 1197 height 336
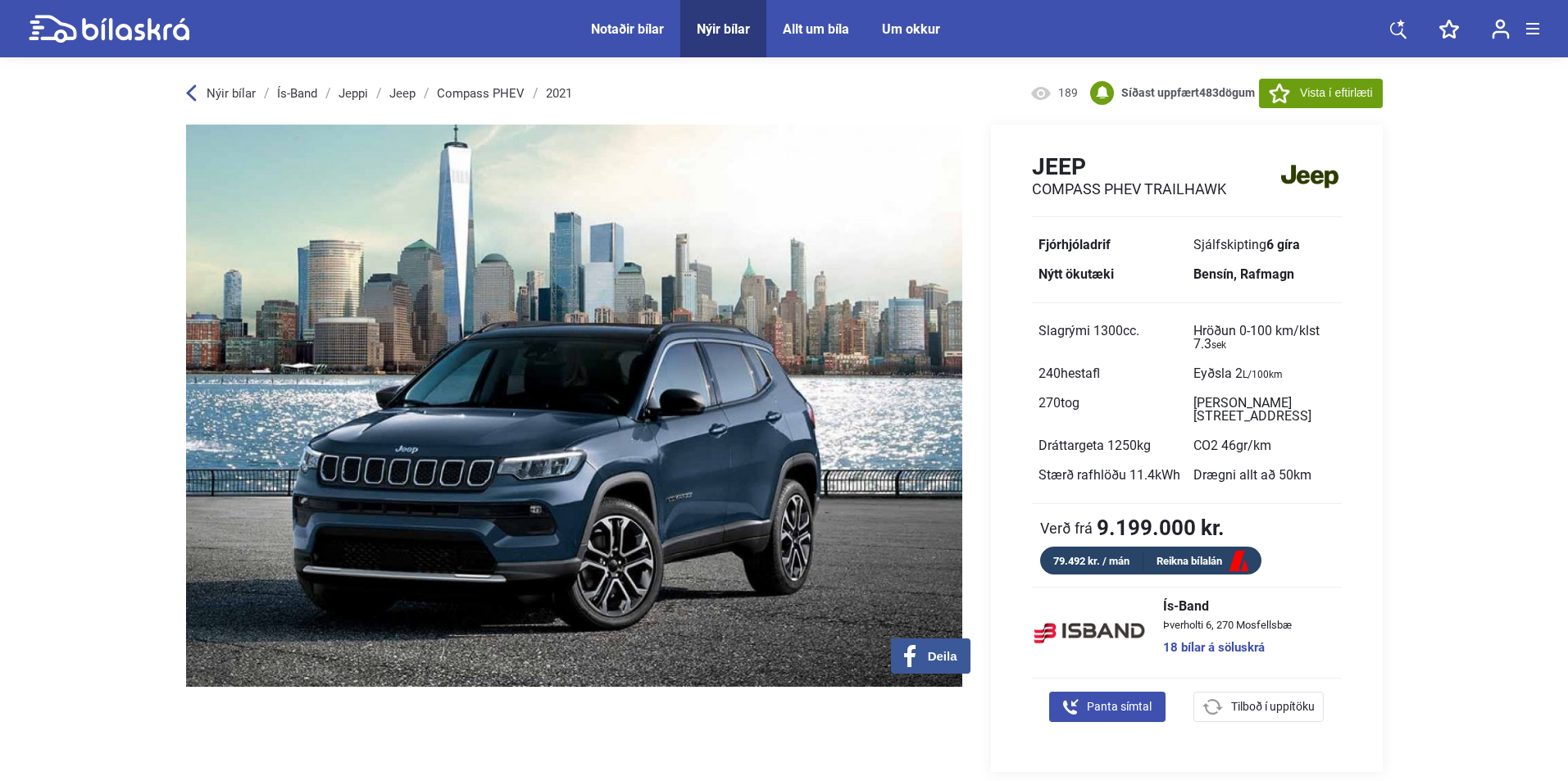
click at [397, 89] on link "Jeep" at bounding box center [403, 93] width 27 height 13
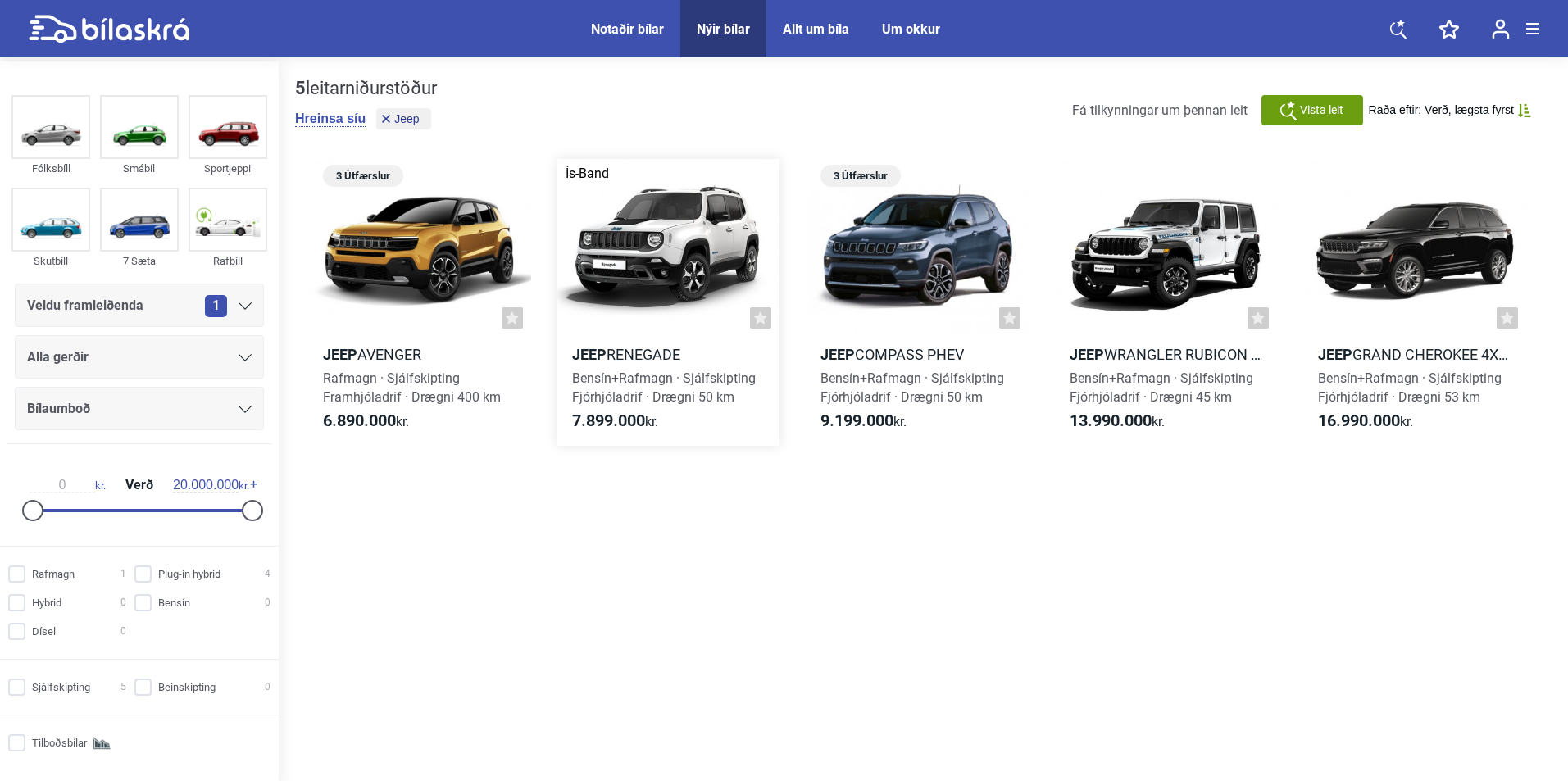
click at [650, 239] on div at bounding box center [669, 247] width 223 height 178
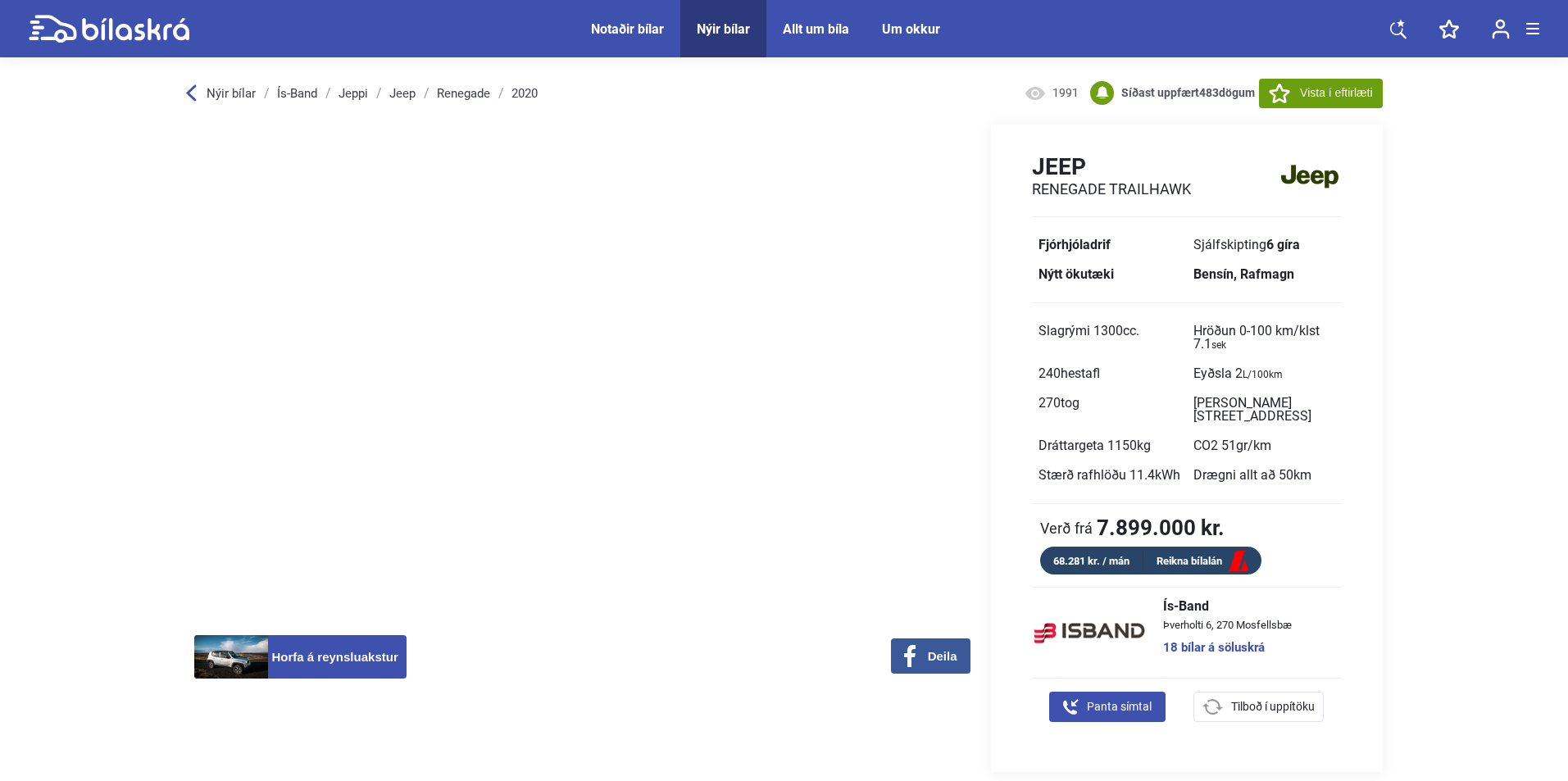
scroll to position [574, 0]
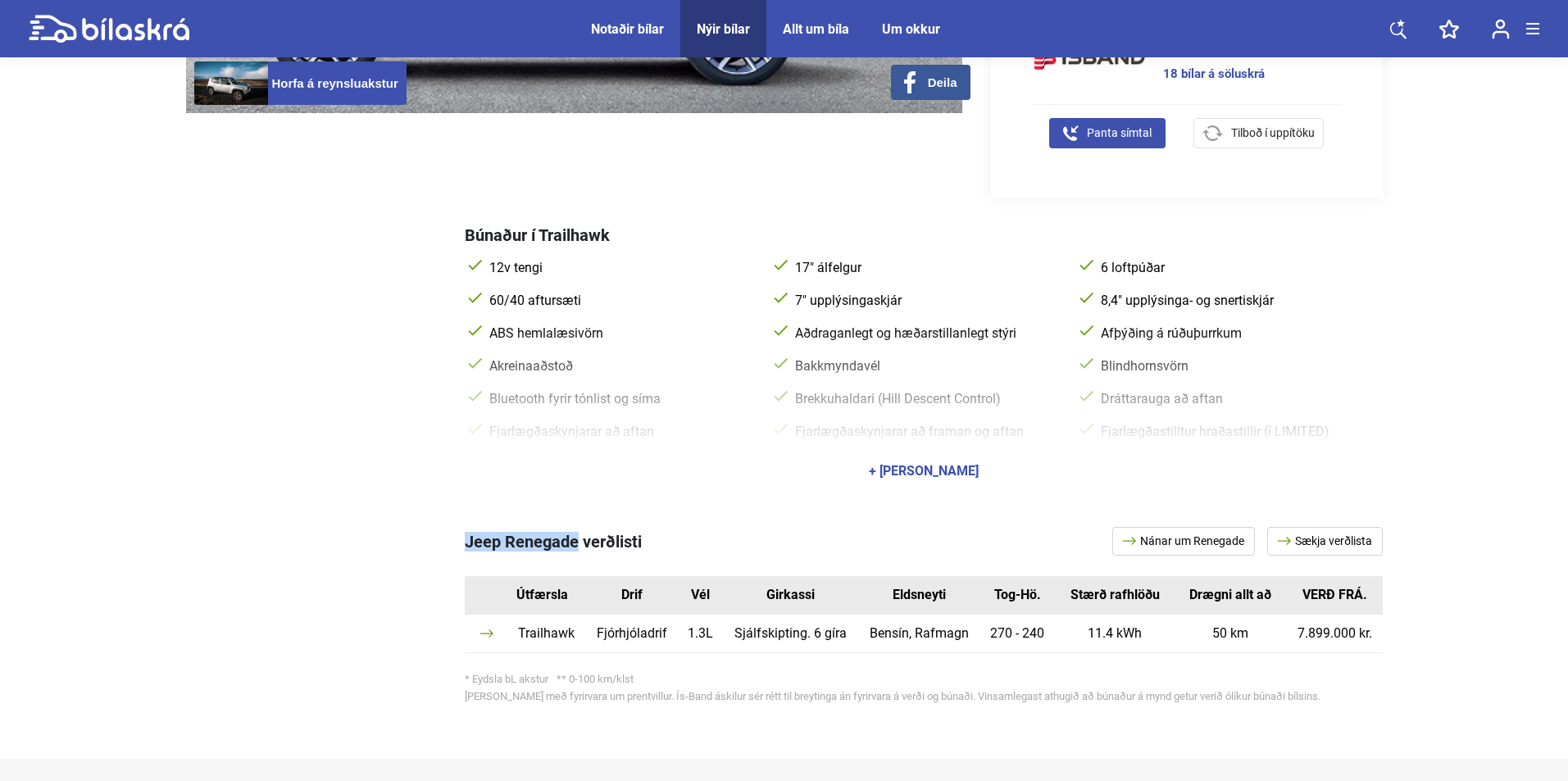
drag, startPoint x: 449, startPoint y: 537, endPoint x: 578, endPoint y: 523, distance: 129.8
click at [578, 523] on div "Jeep Renegade verðlisti Nánar um Renegade Sækja verðlista Útfærsla Drif Vél Gir…" at bounding box center [784, 618] width 1197 height 248
copy div "Jeep Renegade"
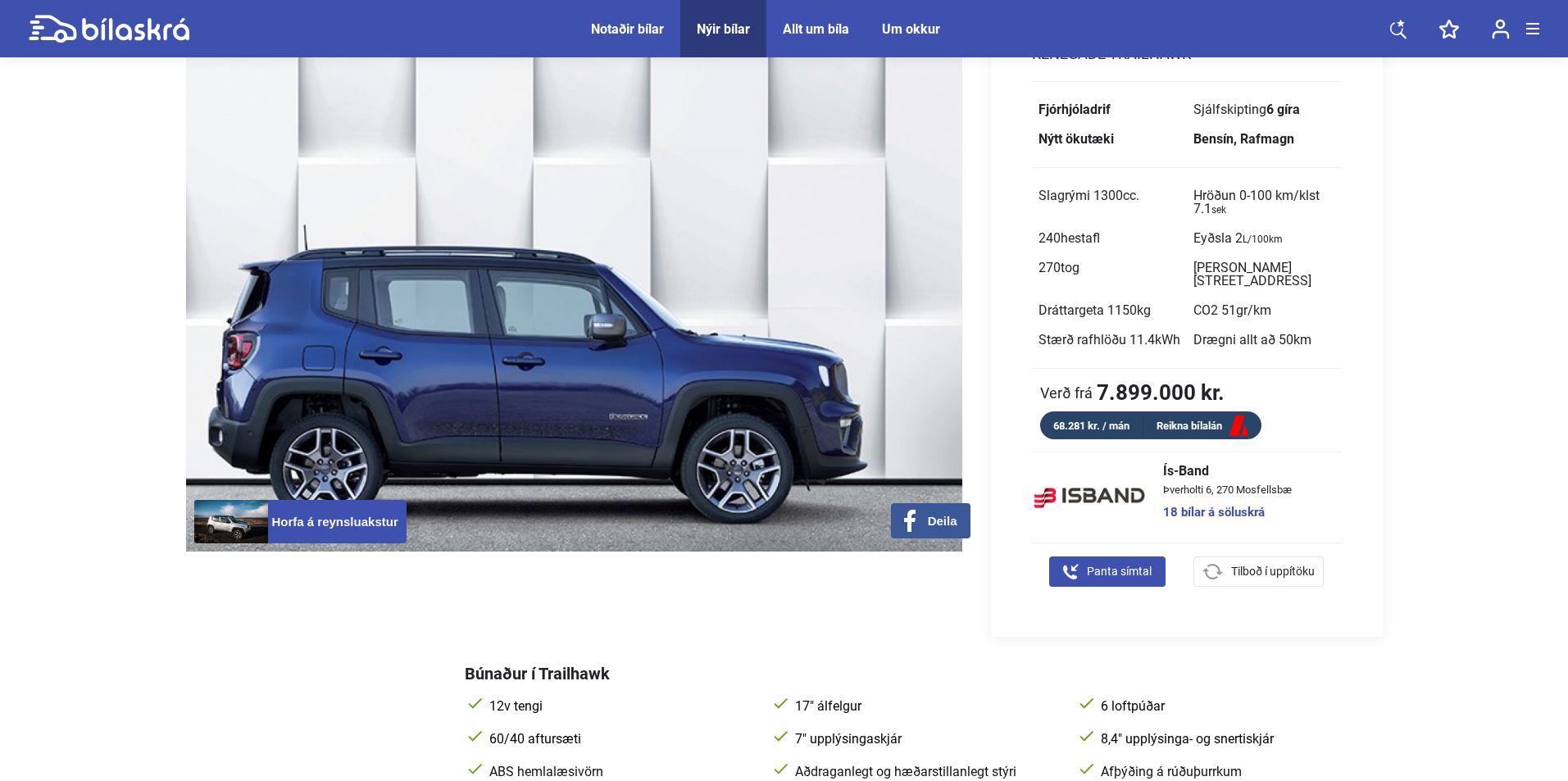
scroll to position [0, 0]
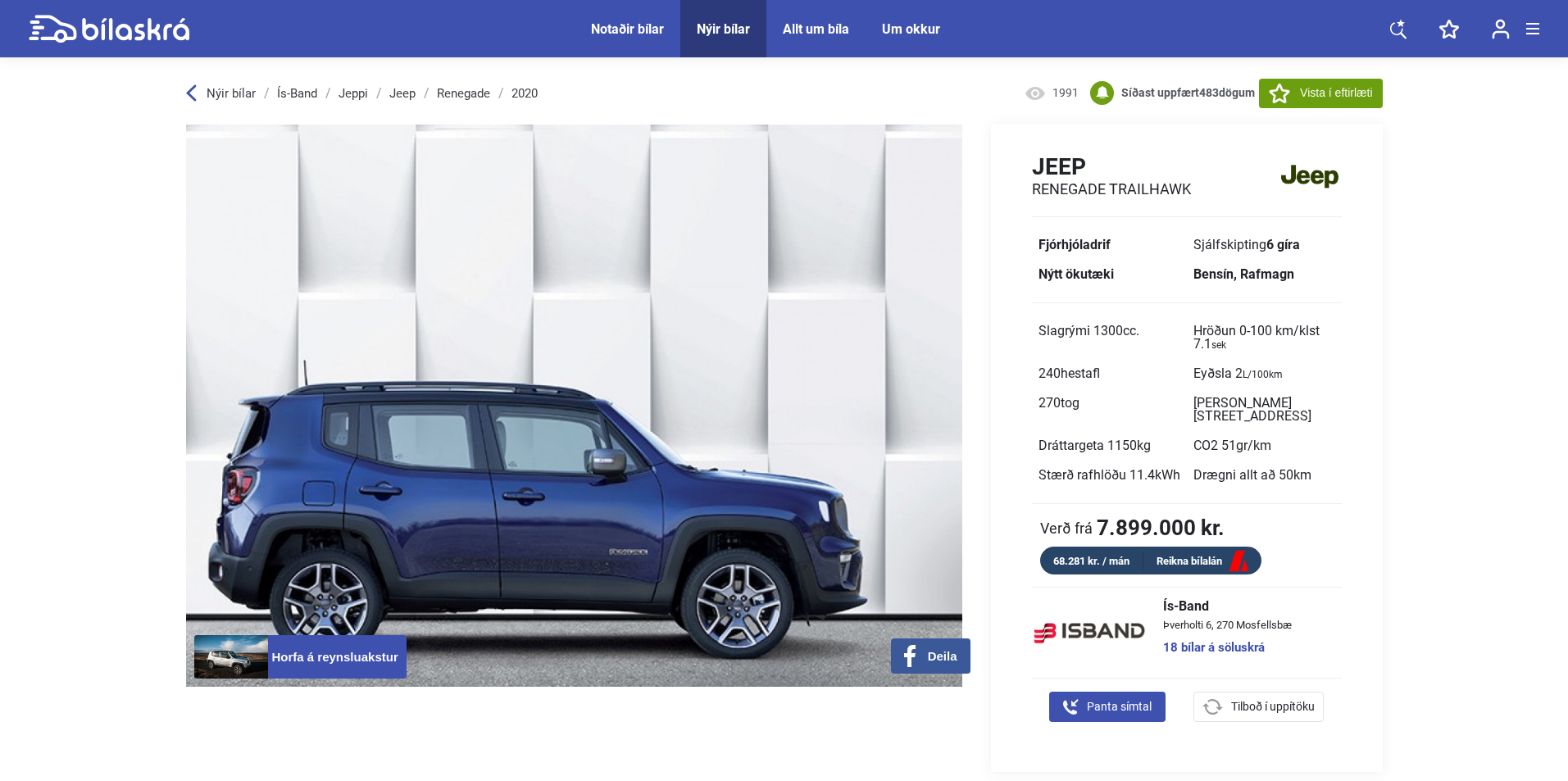
click at [404, 94] on link "Jeep" at bounding box center [403, 93] width 27 height 13
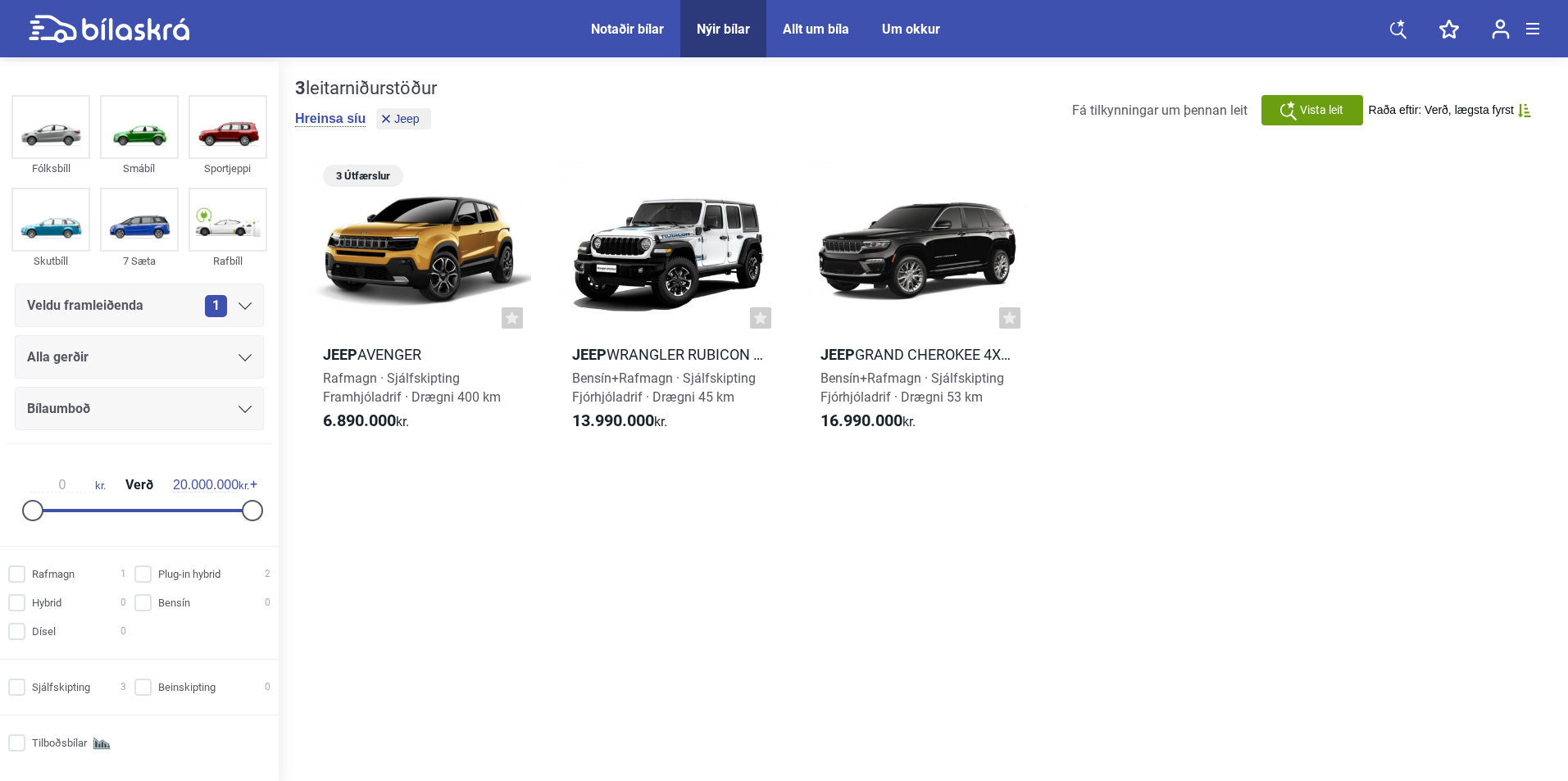
click at [163, 308] on div "Veldu framleiðenda 1" at bounding box center [140, 306] width 224 height 23
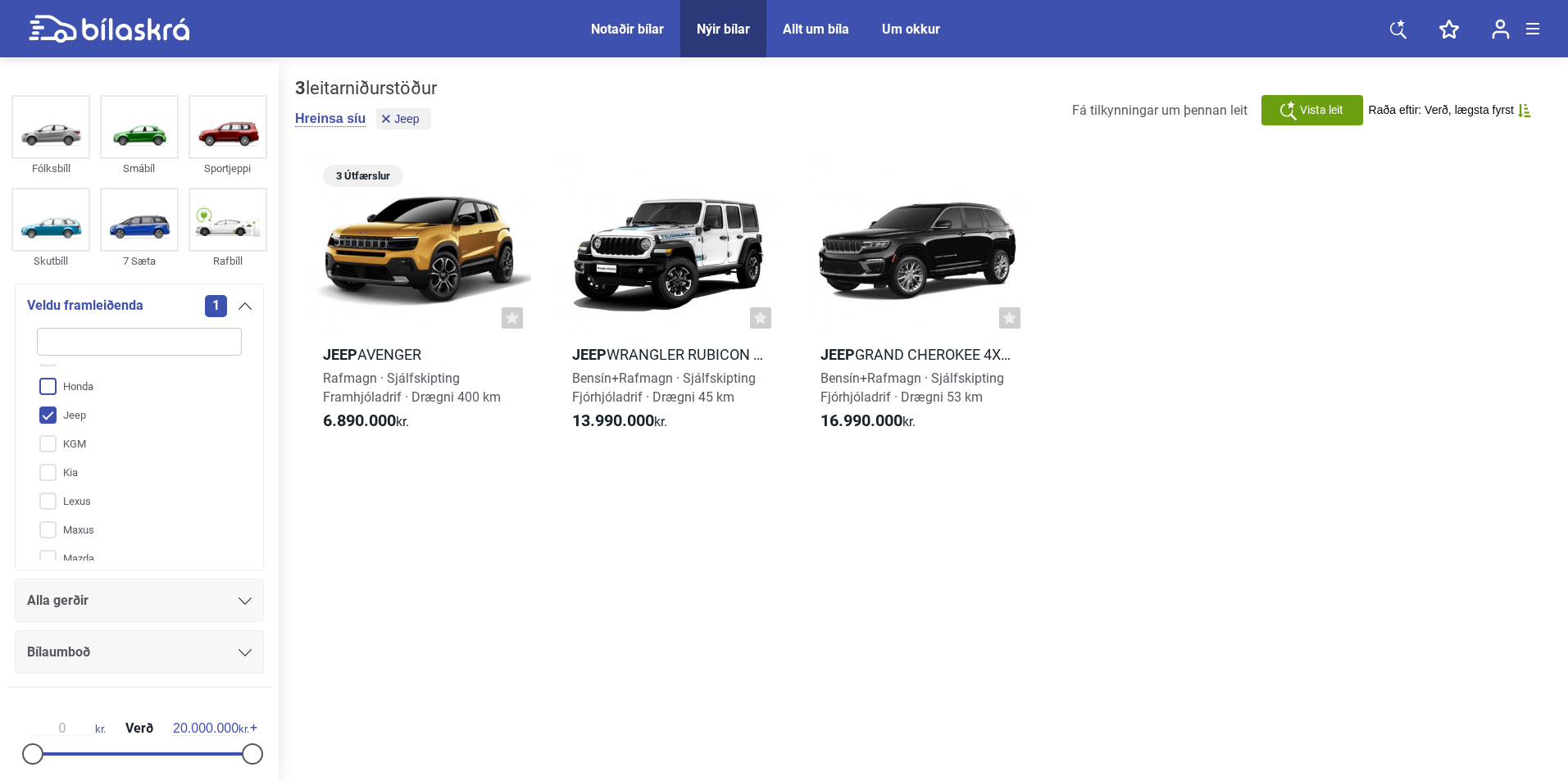
scroll to position [164, 0]
click at [67, 442] on input "Jeep" at bounding box center [129, 444] width 207 height 28
checkbox input "false"
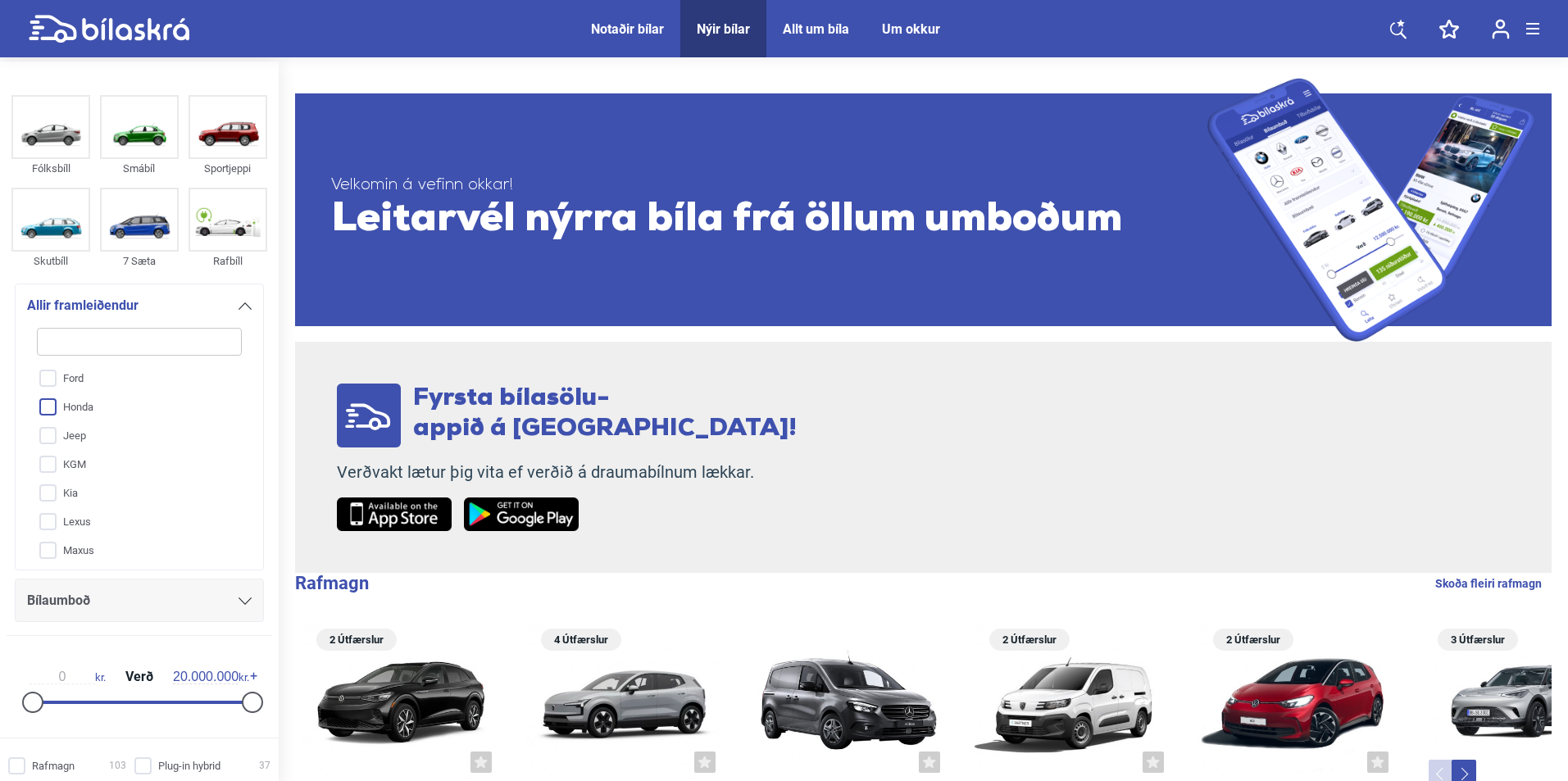
scroll to position [173, 0]
click at [91, 462] on input "KGM" at bounding box center [129, 465] width 207 height 28
checkbox input "true"
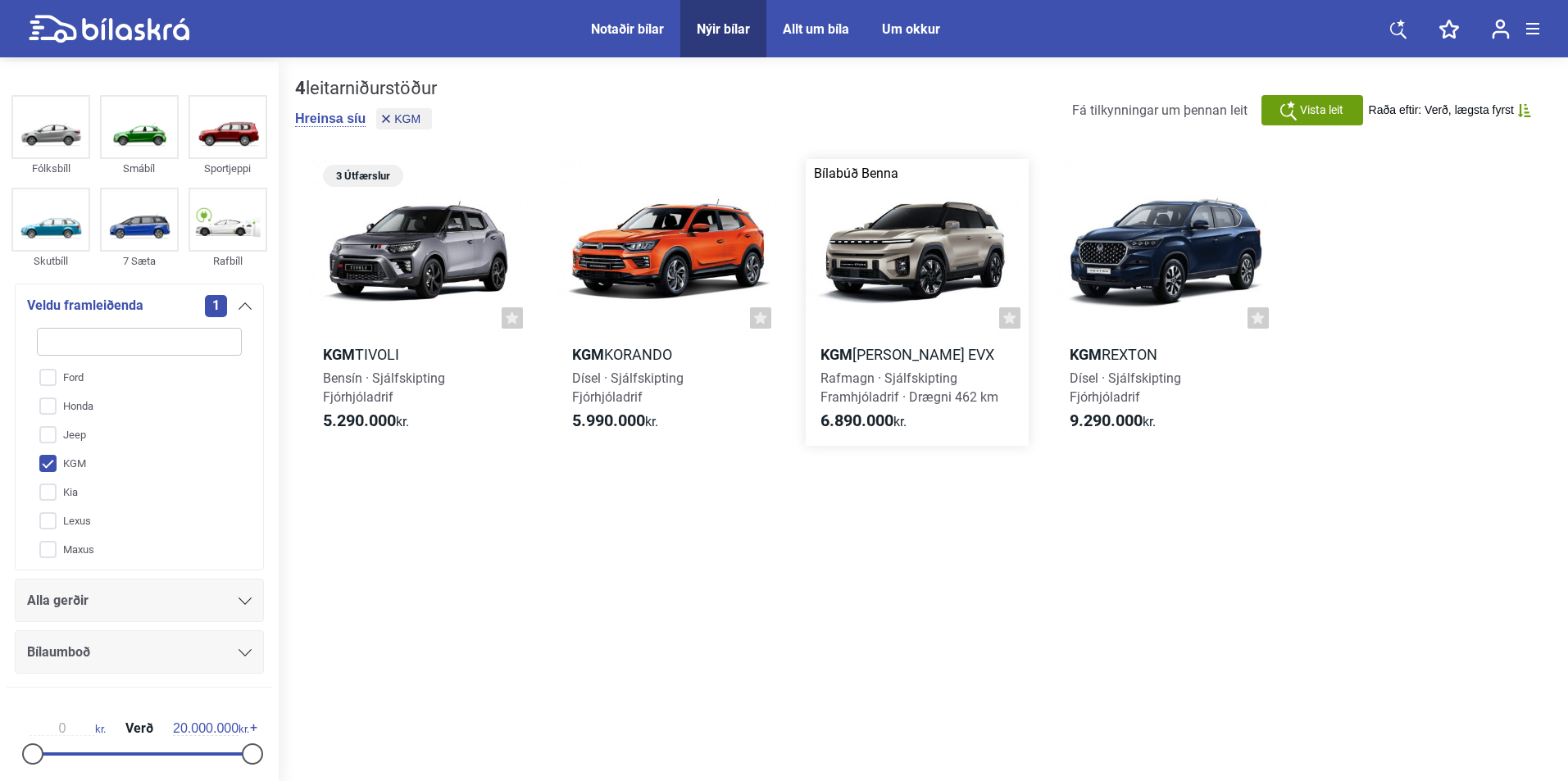
click at [954, 268] on div at bounding box center [917, 247] width 223 height 178
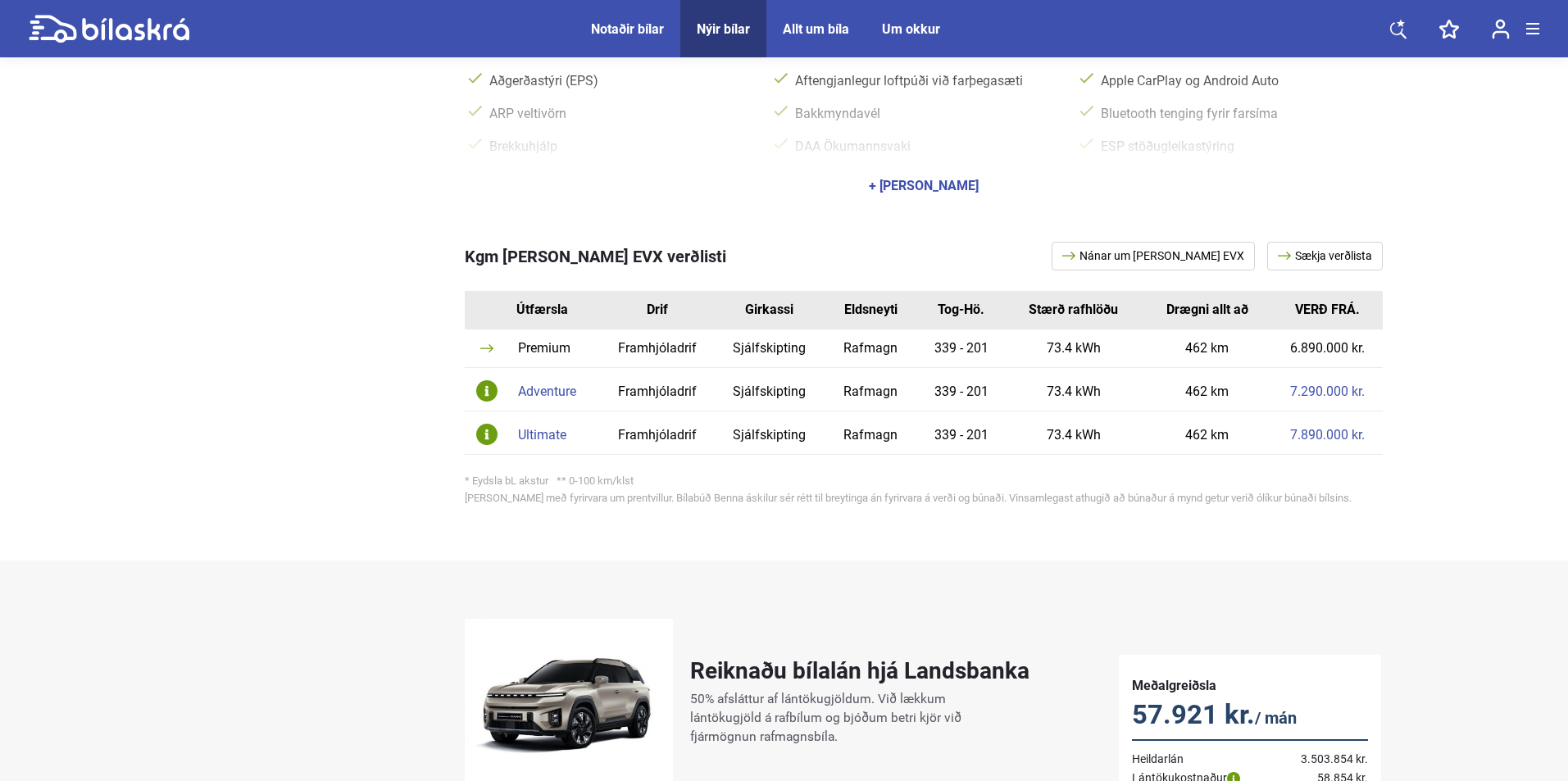
scroll to position [738, 0]
